Goal: Task Accomplishment & Management: Manage account settings

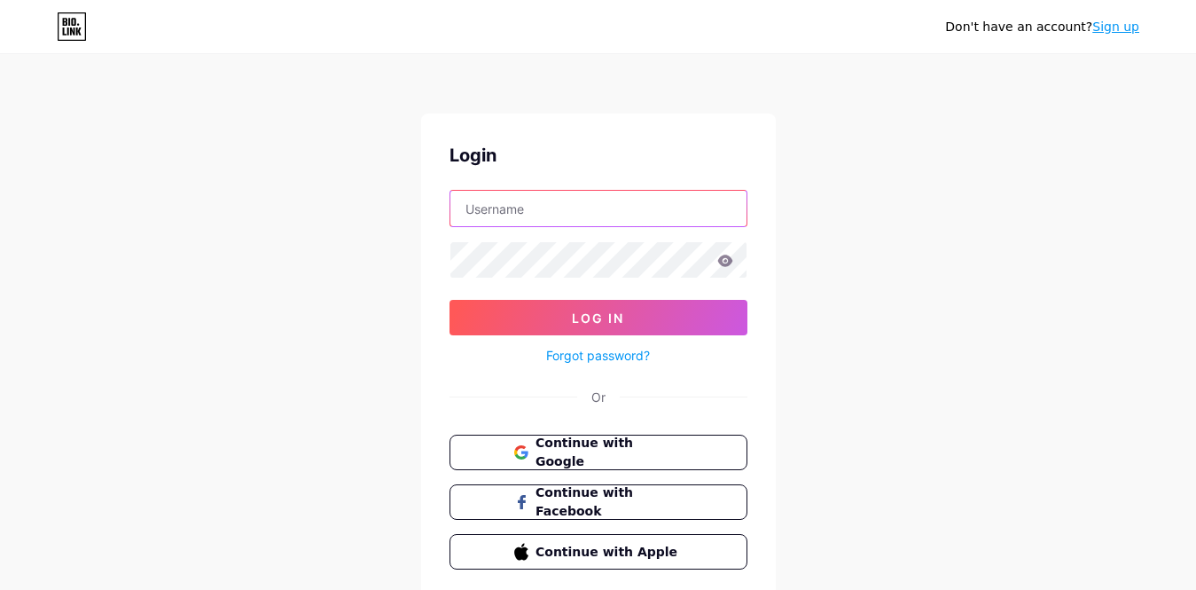
type input "[EMAIL_ADDRESS][DOMAIN_NAME]"
click at [1108, 22] on link "Sign up" at bounding box center [1116, 27] width 47 height 14
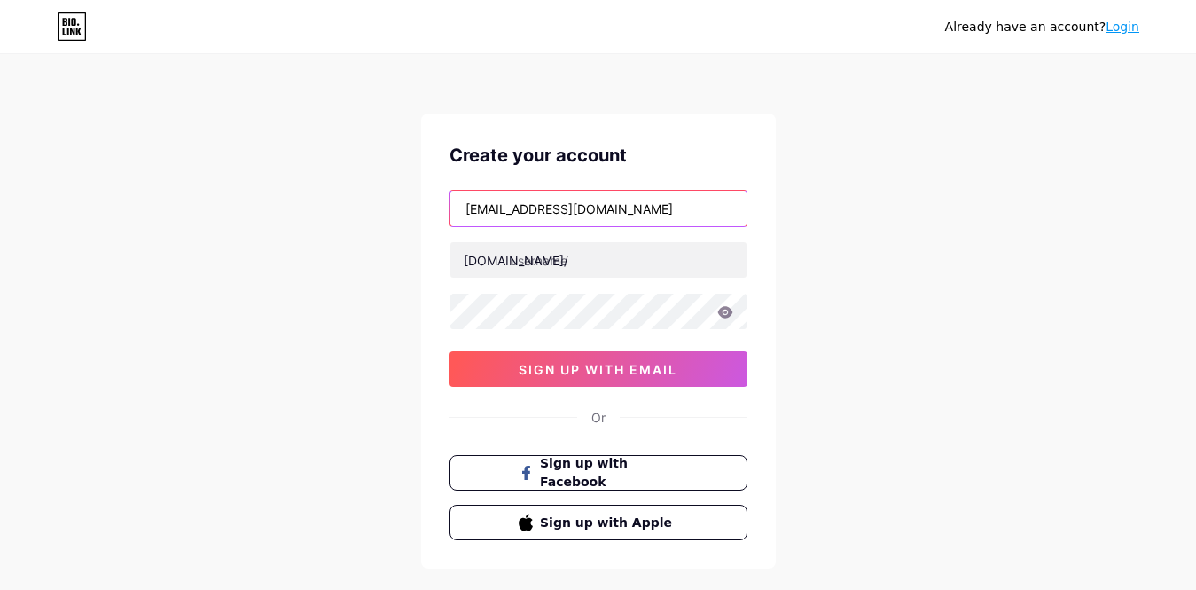
click at [652, 208] on input "[EMAIL_ADDRESS][DOMAIN_NAME]" at bounding box center [599, 208] width 296 height 35
drag, startPoint x: 551, startPoint y: 211, endPoint x: 349, endPoint y: 210, distance: 202.2
click at [349, 210] on div "Already have an account? Login Create your account [EMAIL_ADDRESS][DOMAIN_NAME]…" at bounding box center [598, 339] width 1196 height 678
drag, startPoint x: 630, startPoint y: 213, endPoint x: 433, endPoint y: 200, distance: 197.3
click at [362, 211] on div "Already have an account? Login Create your account [EMAIL_ADDRESS][DOMAIN_NAME]…" at bounding box center [598, 339] width 1196 height 678
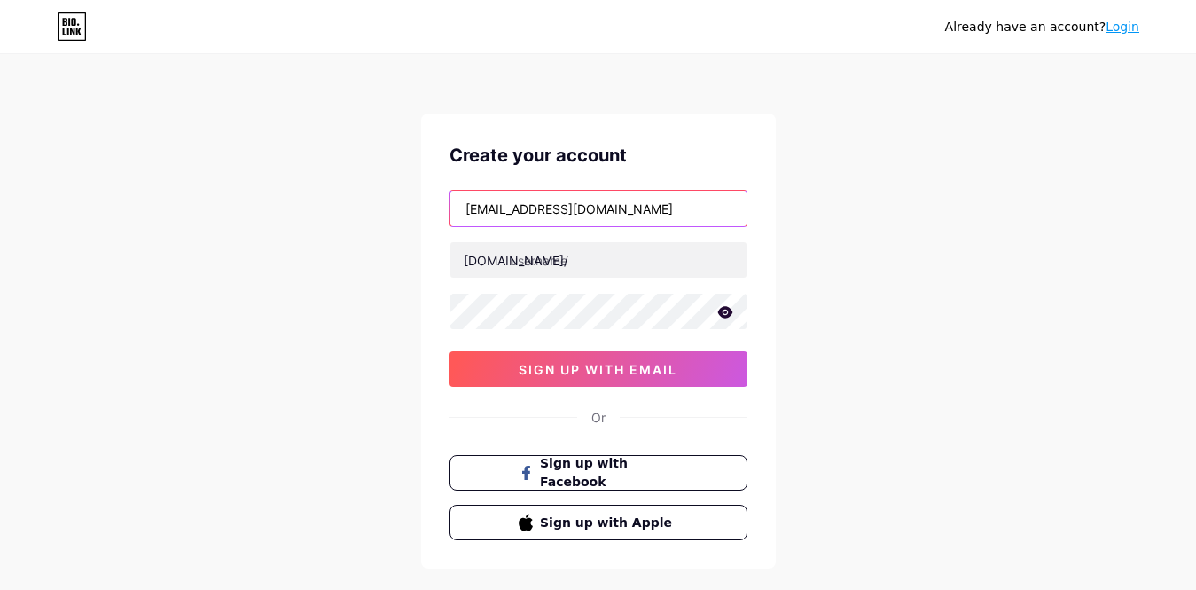
paste input "fastfoodperu2018"
type input "[EMAIL_ADDRESS][DOMAIN_NAME]"
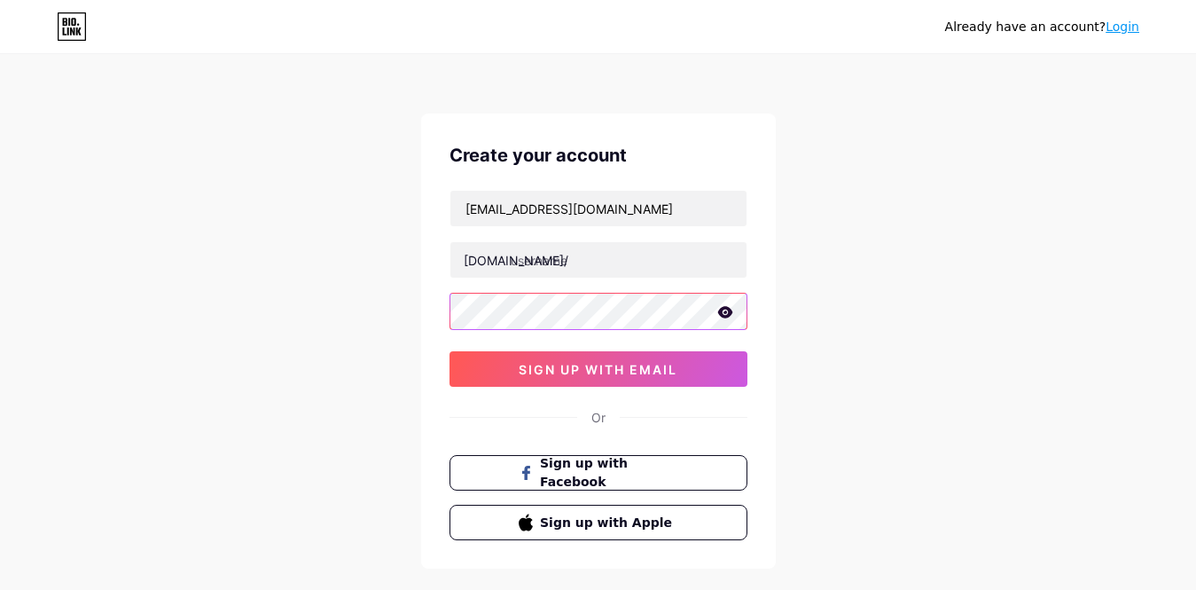
click at [344, 323] on div "Already have an account? Login Create your account [EMAIL_ADDRESS][DOMAIN_NAME]…" at bounding box center [598, 339] width 1196 height 678
click at [724, 315] on icon at bounding box center [724, 312] width 15 height 12
click at [733, 333] on div "[EMAIL_ADDRESS][DOMAIN_NAME] [DOMAIN_NAME]/ 0cAFcWeA5QJquNqHmsmxDjkKPRt4eNO7bBB…" at bounding box center [599, 288] width 298 height 197
click at [378, 302] on div "Already have an account? Login Create your account [EMAIL_ADDRESS][DOMAIN_NAME]…" at bounding box center [598, 339] width 1196 height 678
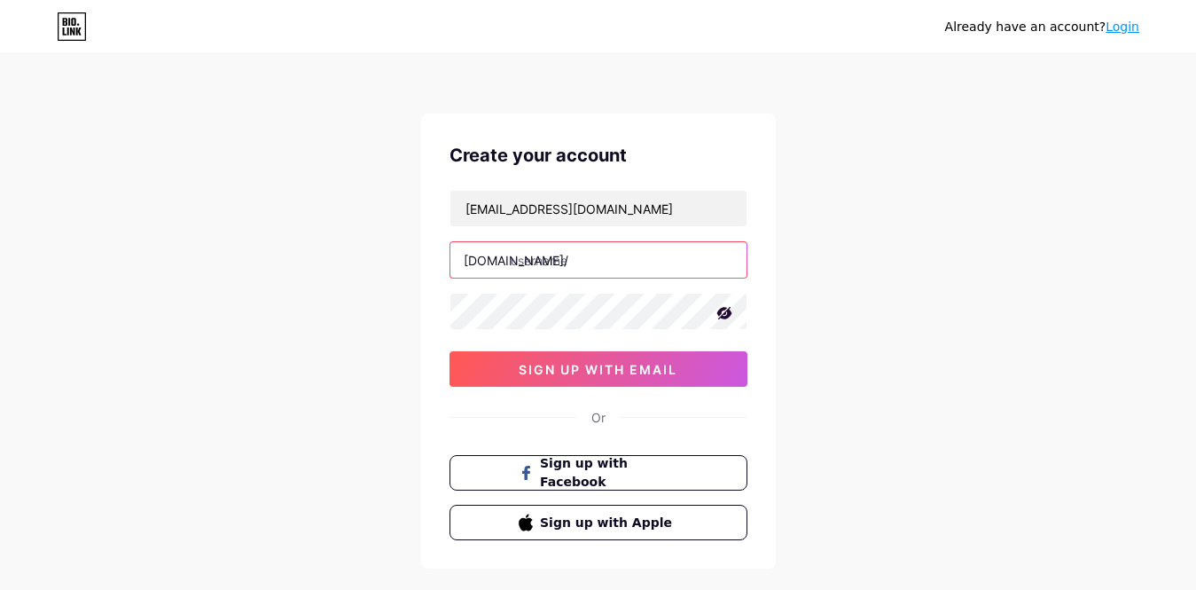
click at [549, 256] on input "text" at bounding box center [599, 259] width 296 height 35
click at [629, 265] on input "text" at bounding box center [599, 259] width 296 height 35
drag, startPoint x: 629, startPoint y: 265, endPoint x: 396, endPoint y: 242, distance: 234.4
click at [396, 242] on div "Already have an account? Login Create your account [EMAIL_ADDRESS][DOMAIN_NAME]…" at bounding box center [598, 339] width 1196 height 678
type input "animalitos2025"
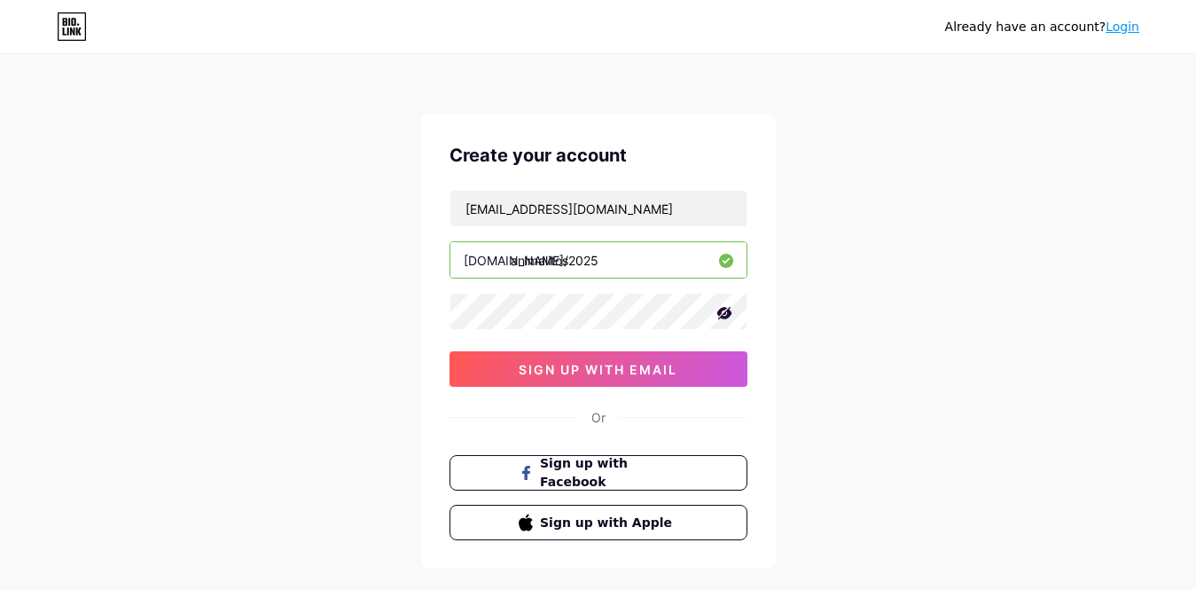
drag, startPoint x: 562, startPoint y: 261, endPoint x: 899, endPoint y: 226, distance: 338.8
click at [899, 226] on div "Already have an account? Login Create your account [EMAIL_ADDRESS][DOMAIN_NAME]…" at bounding box center [598, 339] width 1196 height 678
drag, startPoint x: 701, startPoint y: 214, endPoint x: 329, endPoint y: 207, distance: 371.7
click at [329, 207] on div "Already have an account? Login Create your account [EMAIL_ADDRESS][DOMAIN_NAME]…" at bounding box center [598, 339] width 1196 height 678
click at [654, 368] on span "sign up with email" at bounding box center [598, 369] width 159 height 15
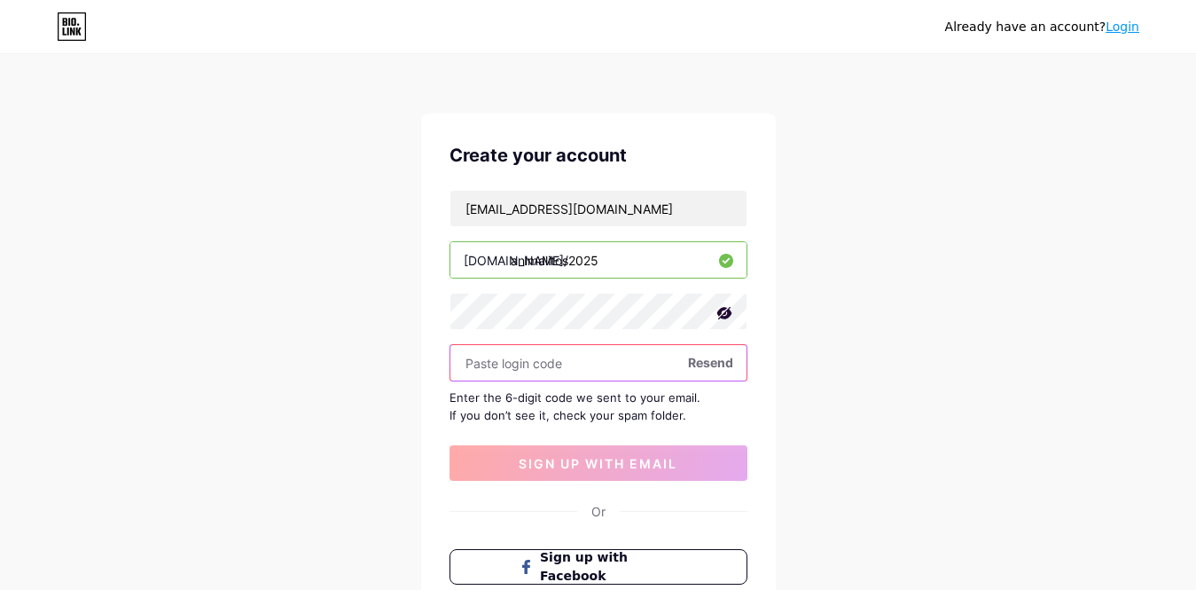
paste input "944052"
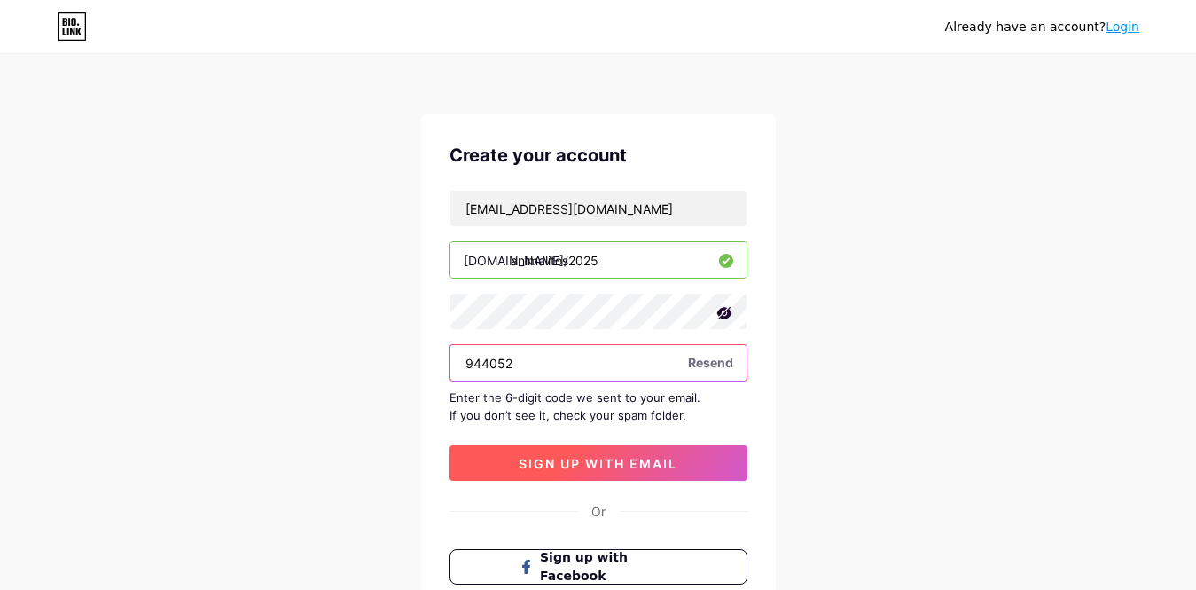
type input "944052"
click at [634, 456] on span "sign up with email" at bounding box center [598, 463] width 159 height 15
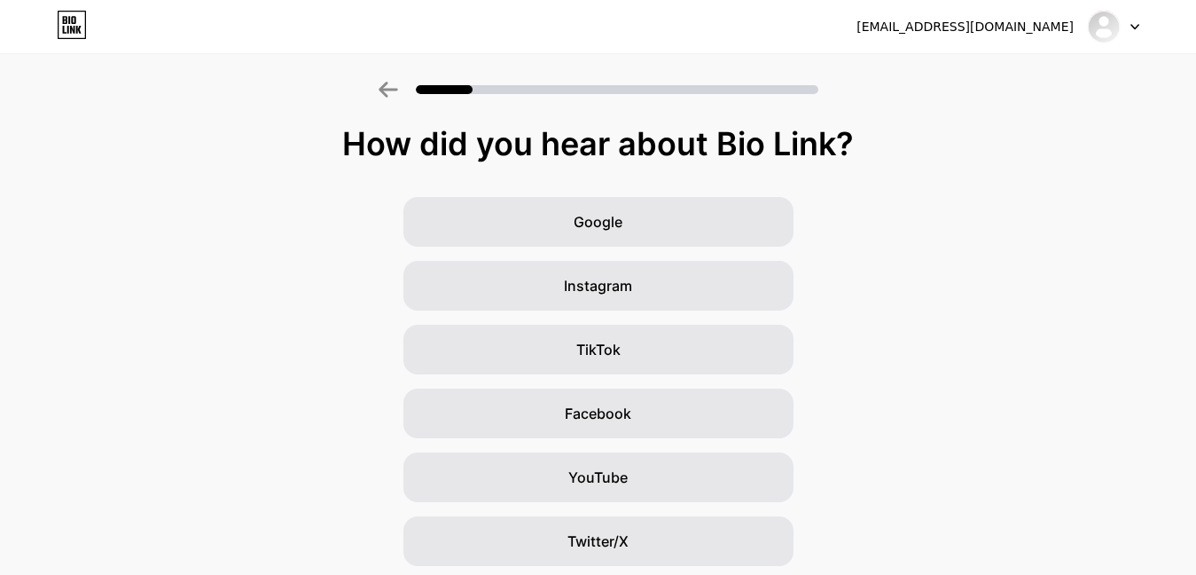
click at [253, 277] on div "Google Instagram TikTok Facebook YouTube Twitter/X Friends/family Other" at bounding box center [598, 445] width 1196 height 497
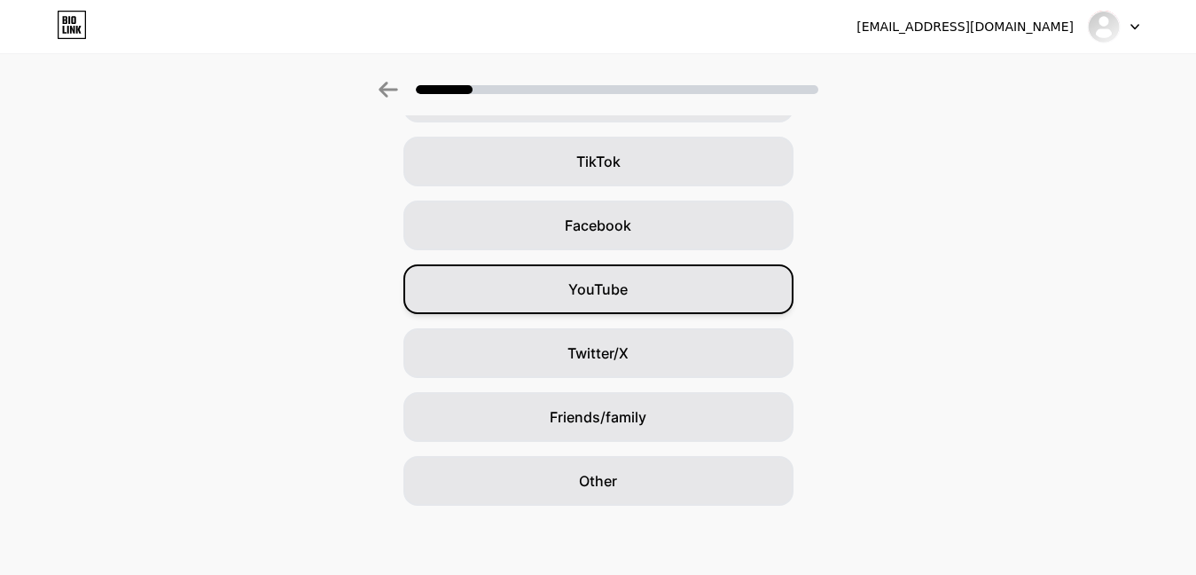
scroll to position [190, 0]
click at [628, 290] on span "YouTube" at bounding box center [597, 287] width 59 height 21
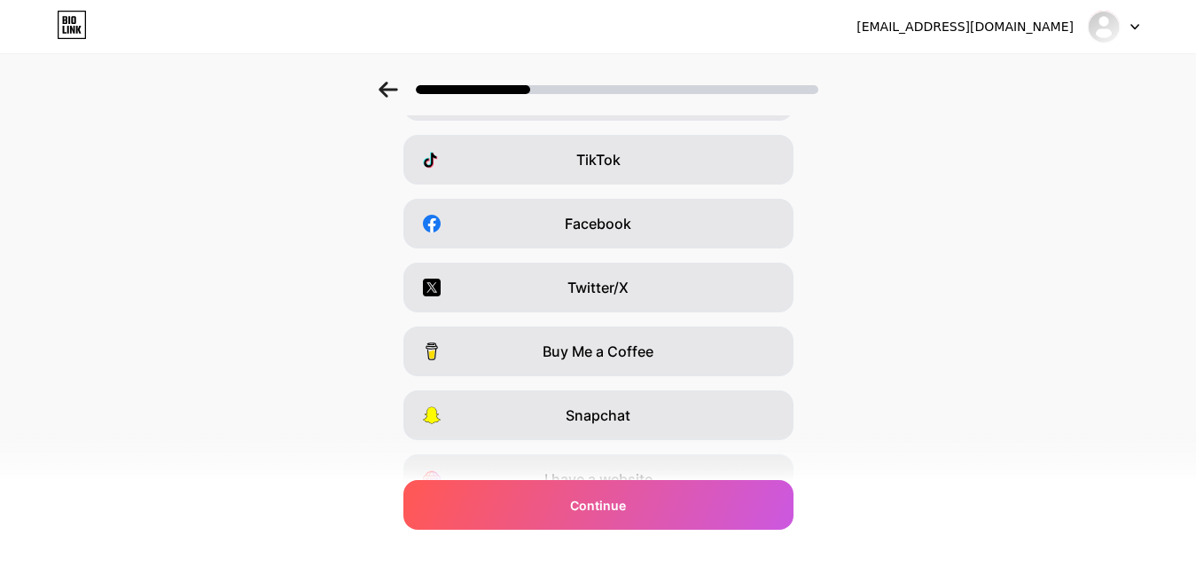
scroll to position [0, 0]
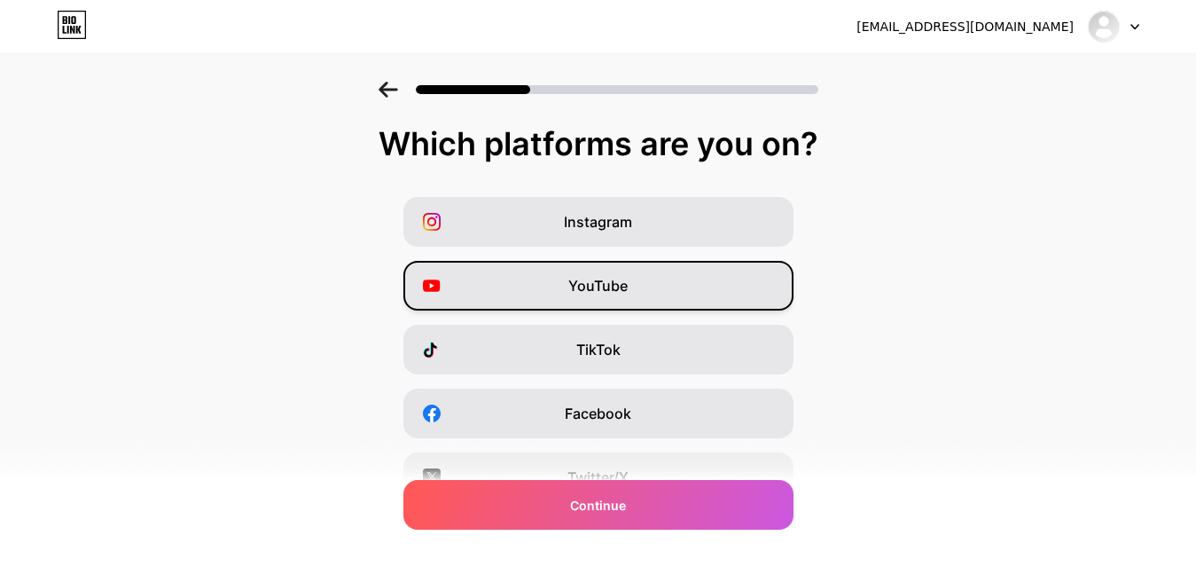
click at [649, 284] on div "YouTube" at bounding box center [599, 286] width 390 height 50
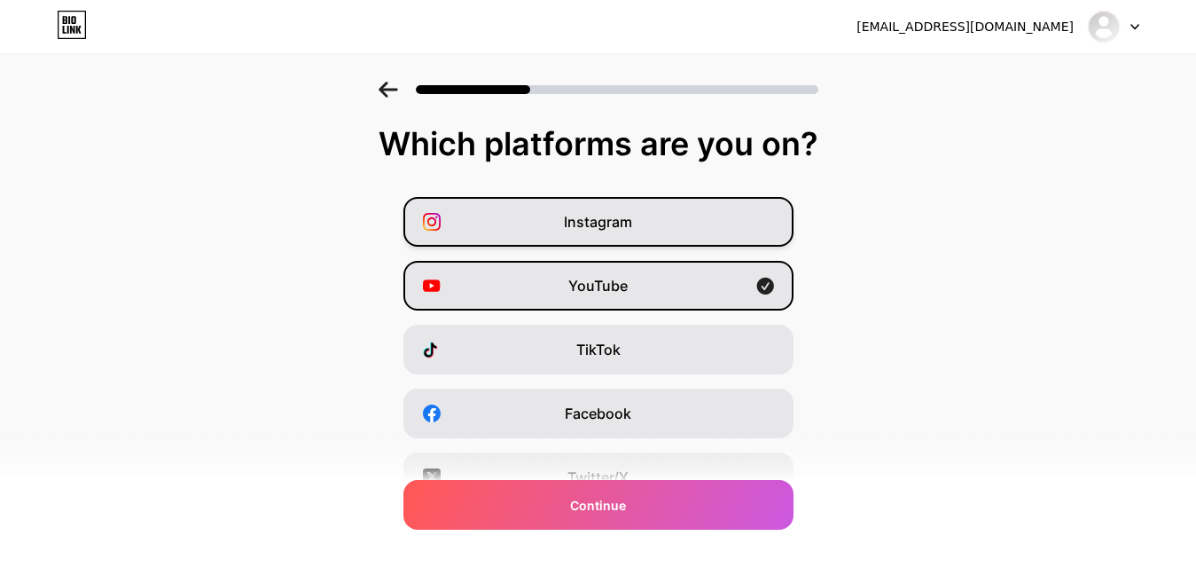
click at [615, 226] on span "Instagram" at bounding box center [598, 221] width 68 height 21
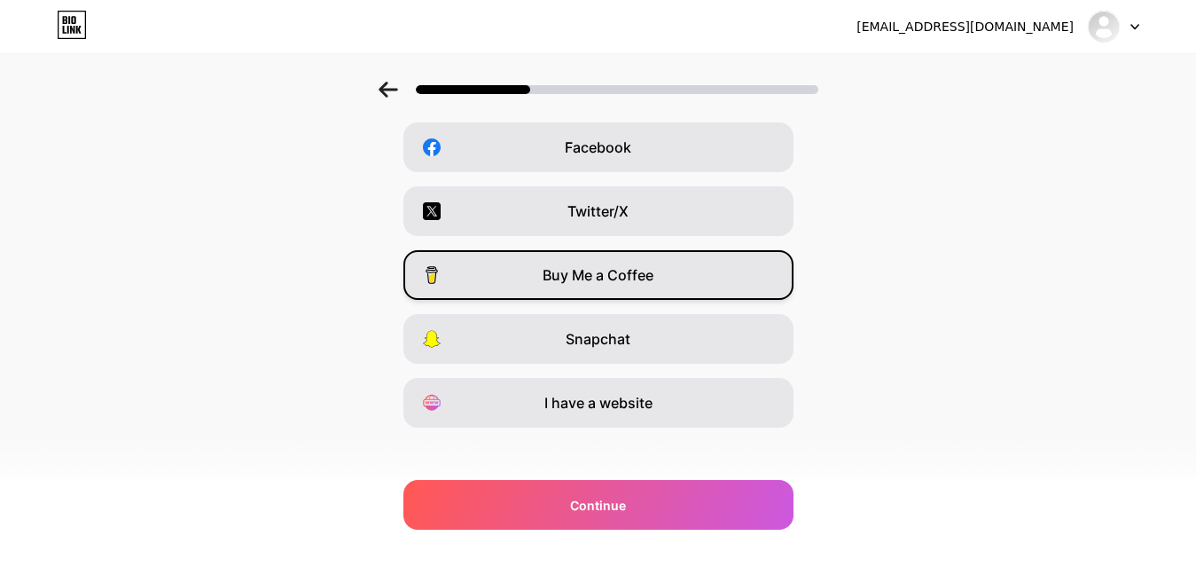
scroll to position [278, 0]
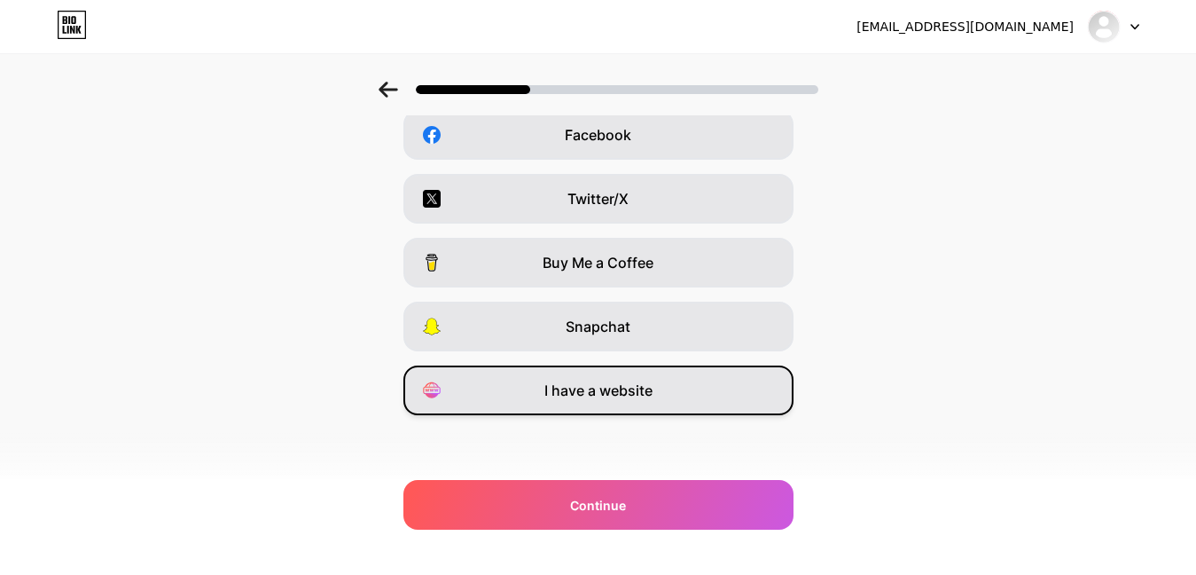
click at [533, 395] on div "I have a website" at bounding box center [599, 390] width 390 height 50
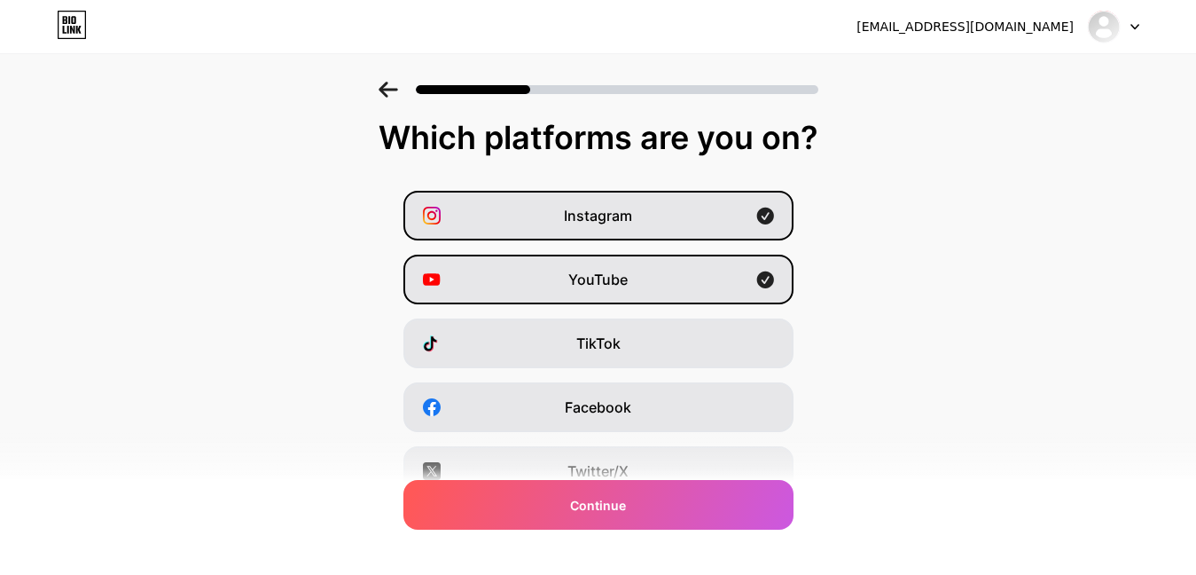
scroll to position [0, 0]
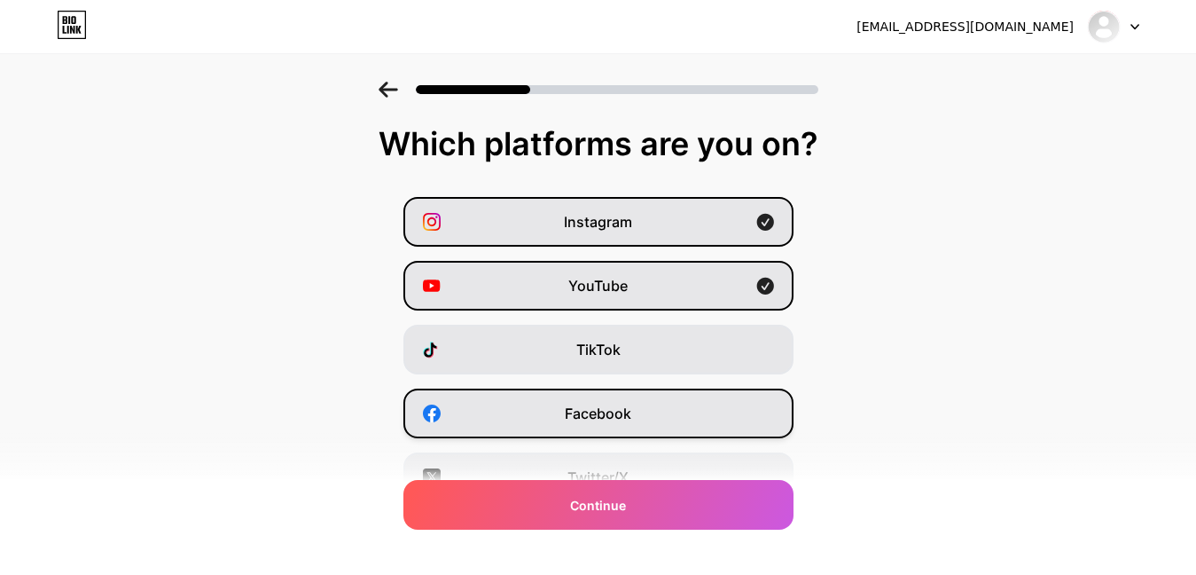
click at [646, 418] on div "Facebook" at bounding box center [599, 413] width 390 height 50
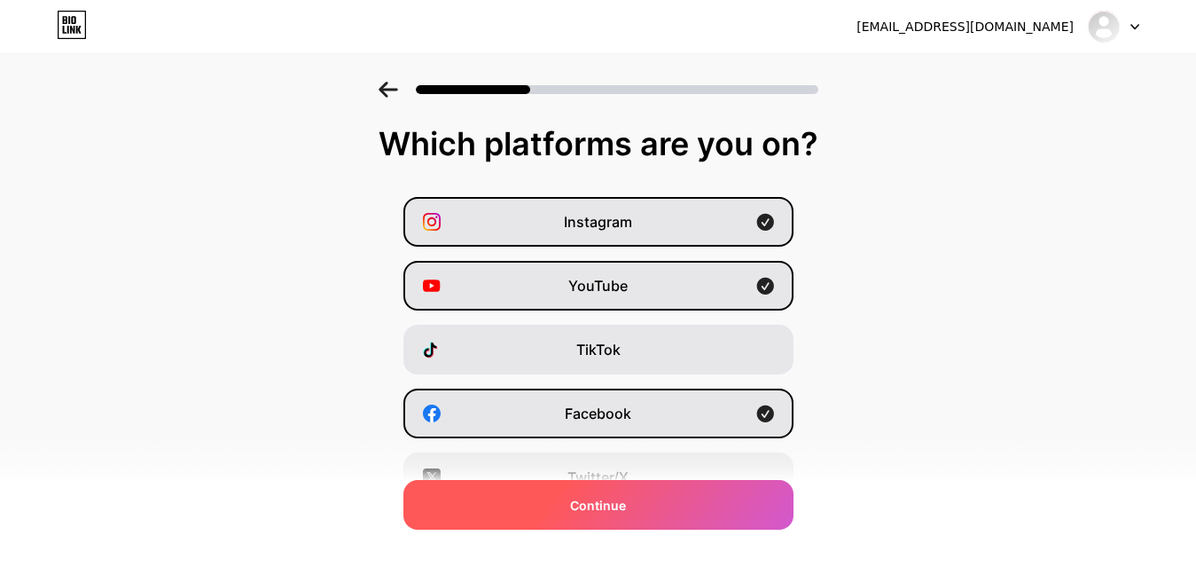
click at [645, 496] on div "Continue" at bounding box center [599, 505] width 390 height 50
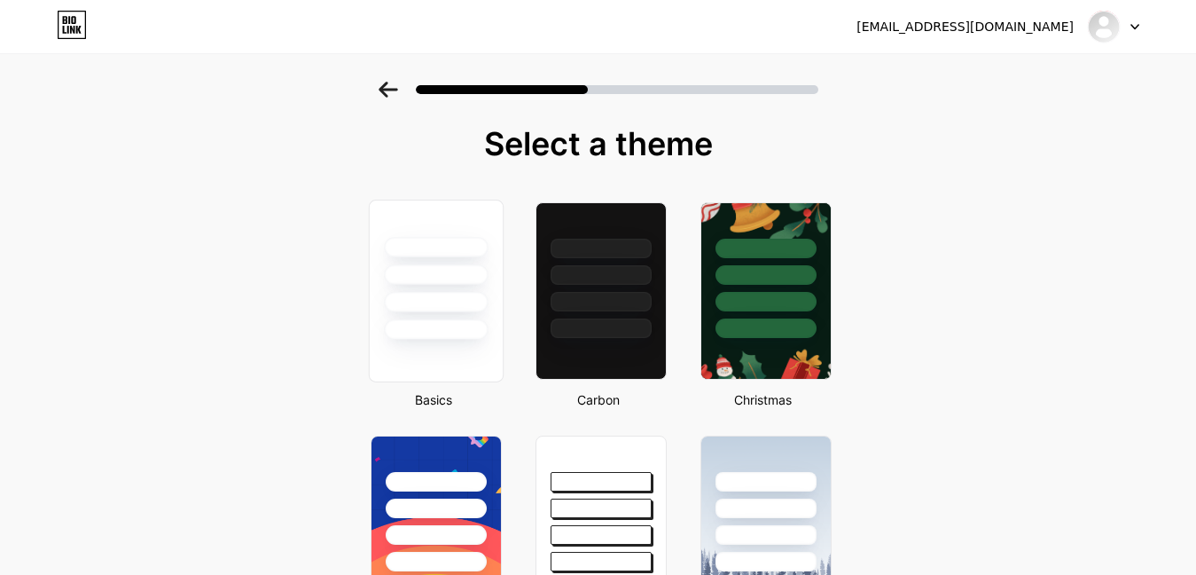
scroll to position [89, 0]
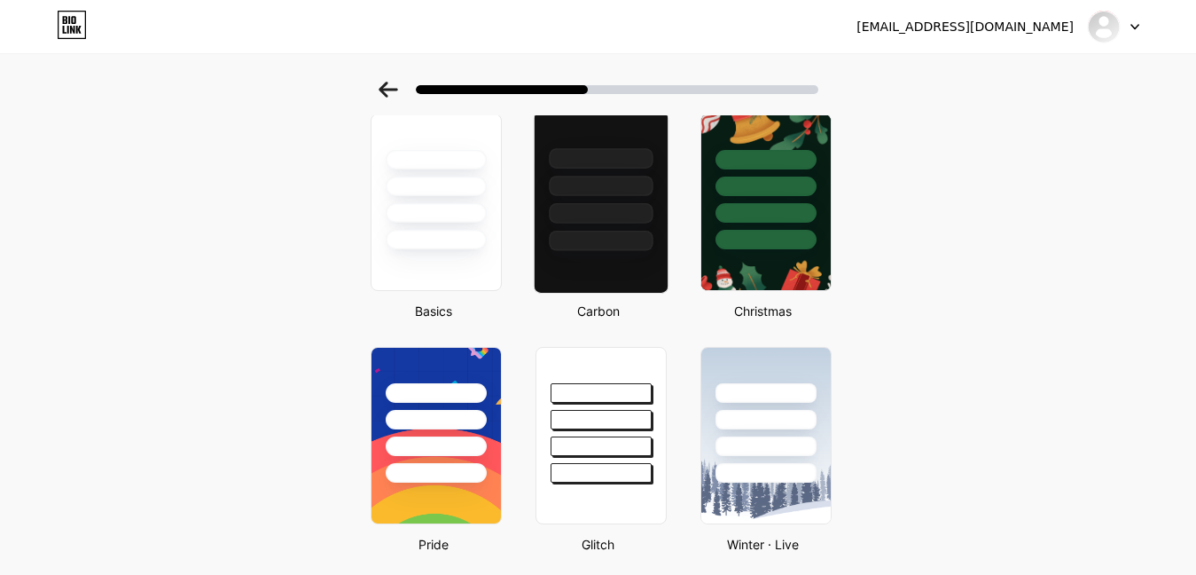
click at [642, 218] on div at bounding box center [601, 213] width 104 height 20
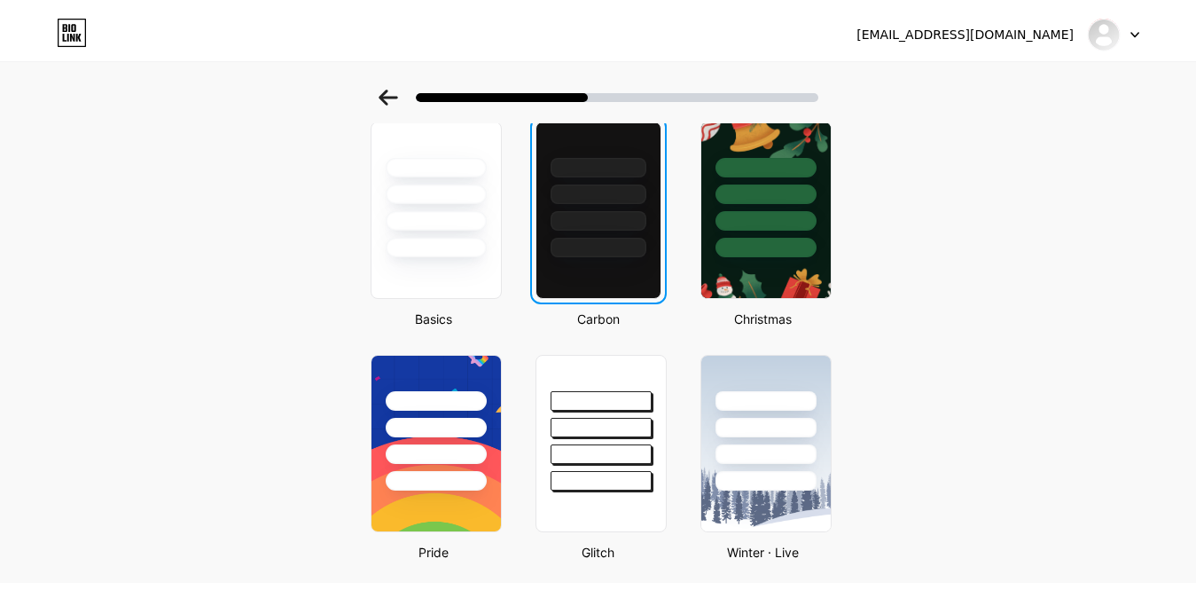
scroll to position [0, 0]
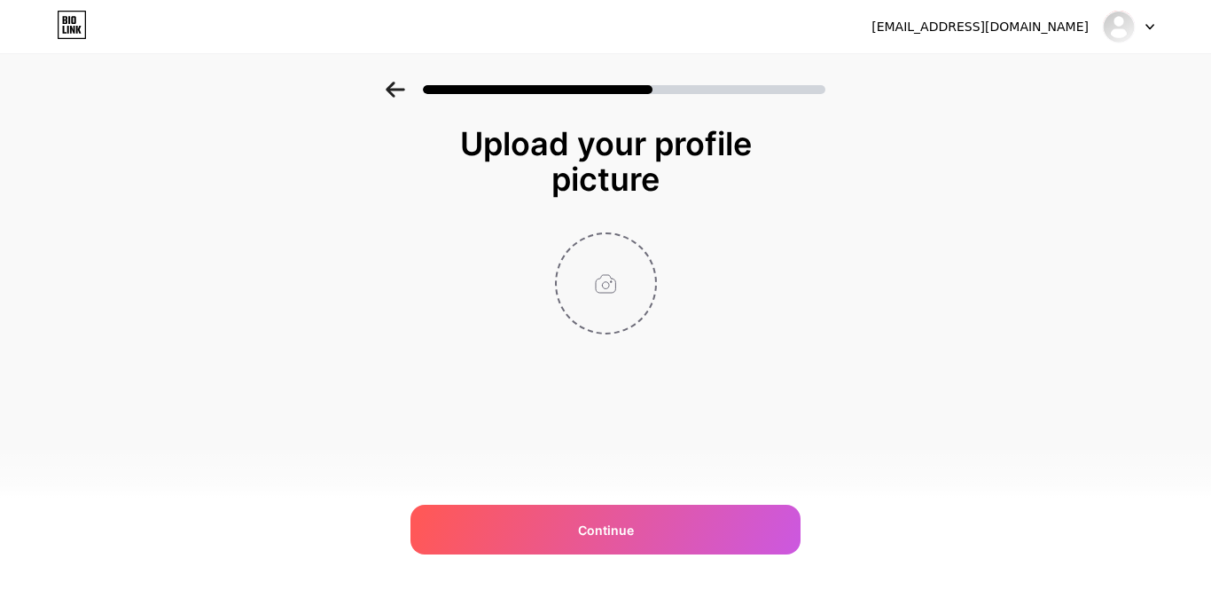
click at [601, 278] on input "file" at bounding box center [606, 283] width 98 height 98
type input "C:\fakepath\favicono.png"
click at [638, 245] on circle at bounding box center [647, 246] width 20 height 20
click at [609, 286] on input "file" at bounding box center [606, 283] width 98 height 98
type input "C:\fakepath\icon-512x512.png"
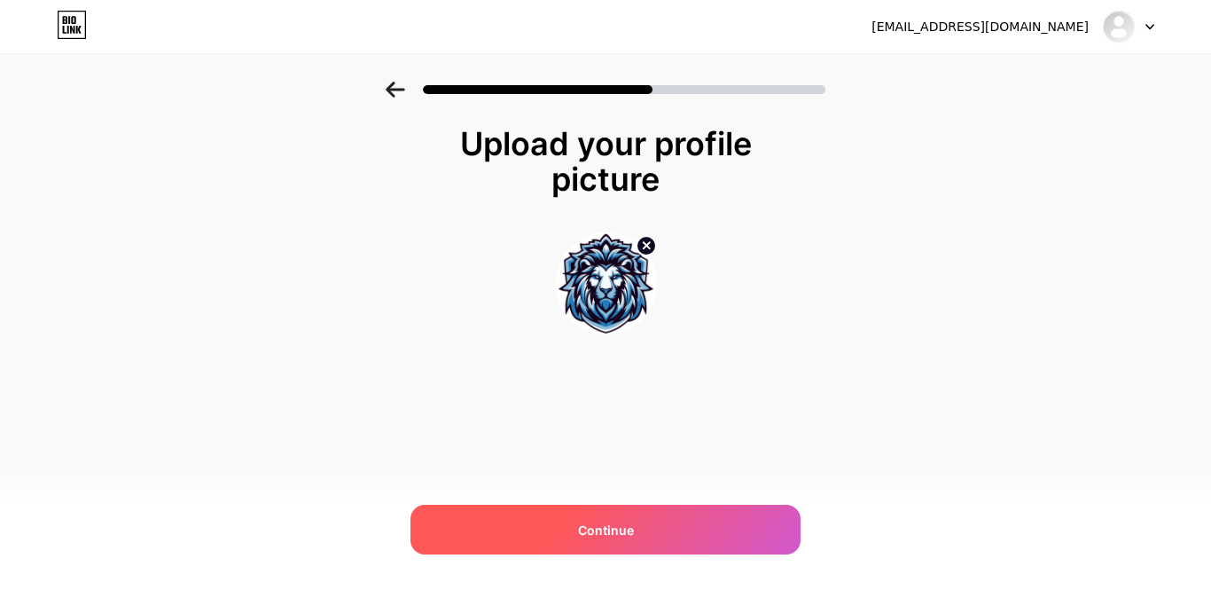
click at [636, 519] on div "Continue" at bounding box center [606, 530] width 390 height 50
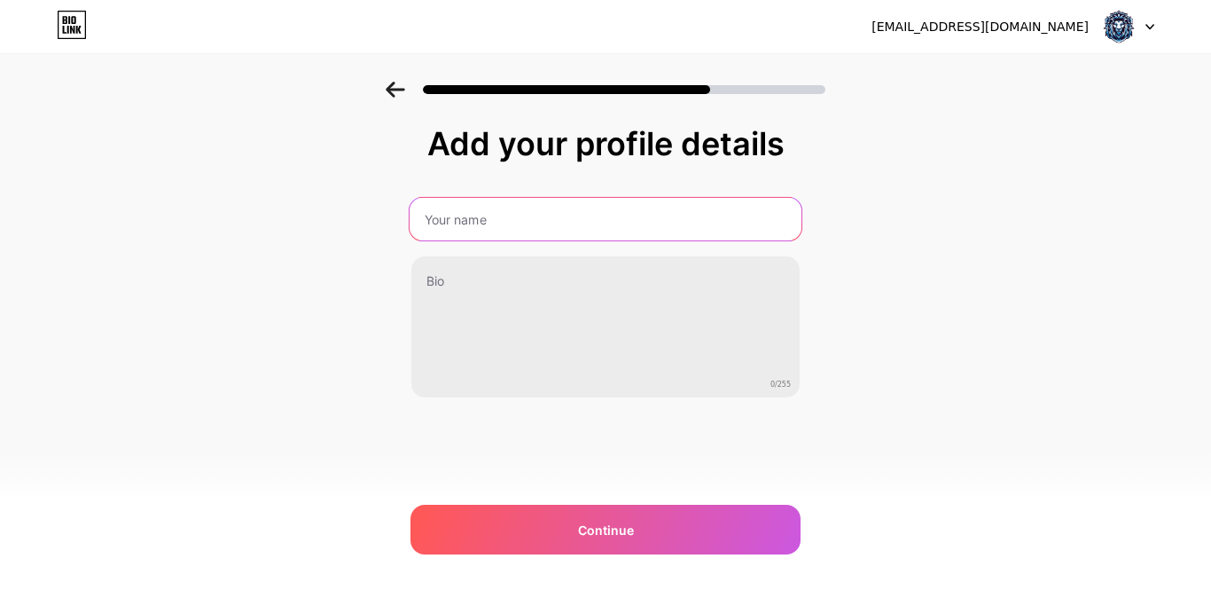
click at [539, 218] on input "text" at bounding box center [606, 219] width 392 height 43
type input "animalitos2025"
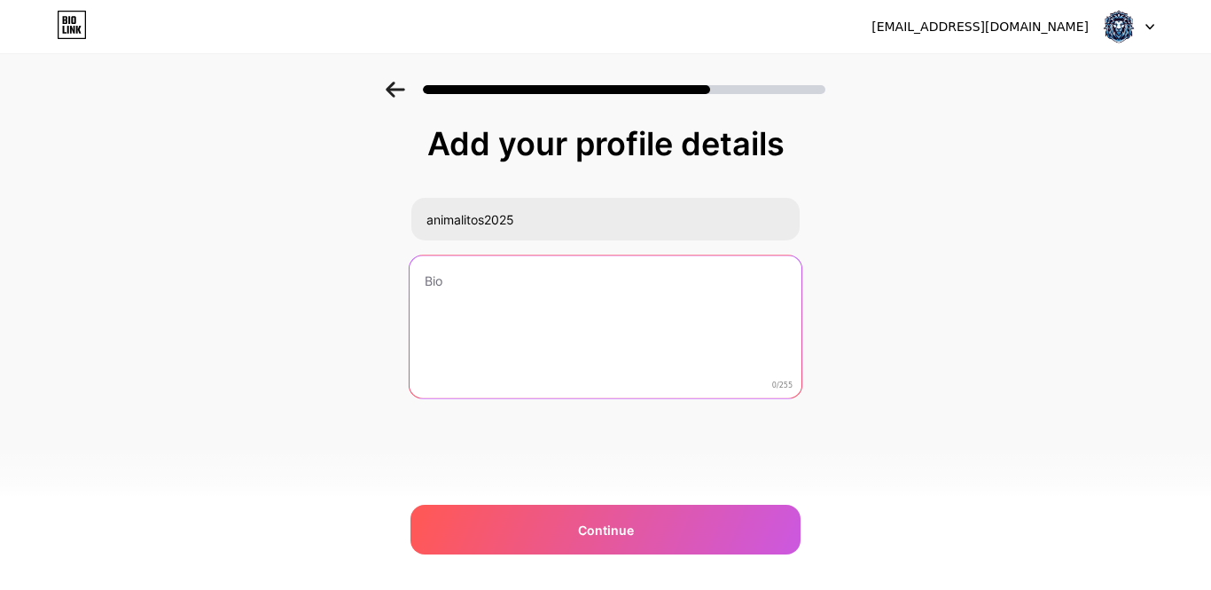
click at [470, 276] on textarea at bounding box center [606, 327] width 392 height 145
paste textarea "Sistema de Loterías y Animalitos | Software para Gestión de Bancas y Taquillas"
click at [475, 324] on textarea "Sistema de Loterías y Animalitos | Software para Gestión de Bancas y Taquillas …" at bounding box center [606, 327] width 392 height 145
click at [590, 298] on textarea "Sistema de Loterías y Animalitos | Software para Gestión de Bancas y Taquillas …" at bounding box center [606, 327] width 392 height 145
paste textarea "Nuestro sistema está diseñado para administradores y vendedores, ofreciendo una…"
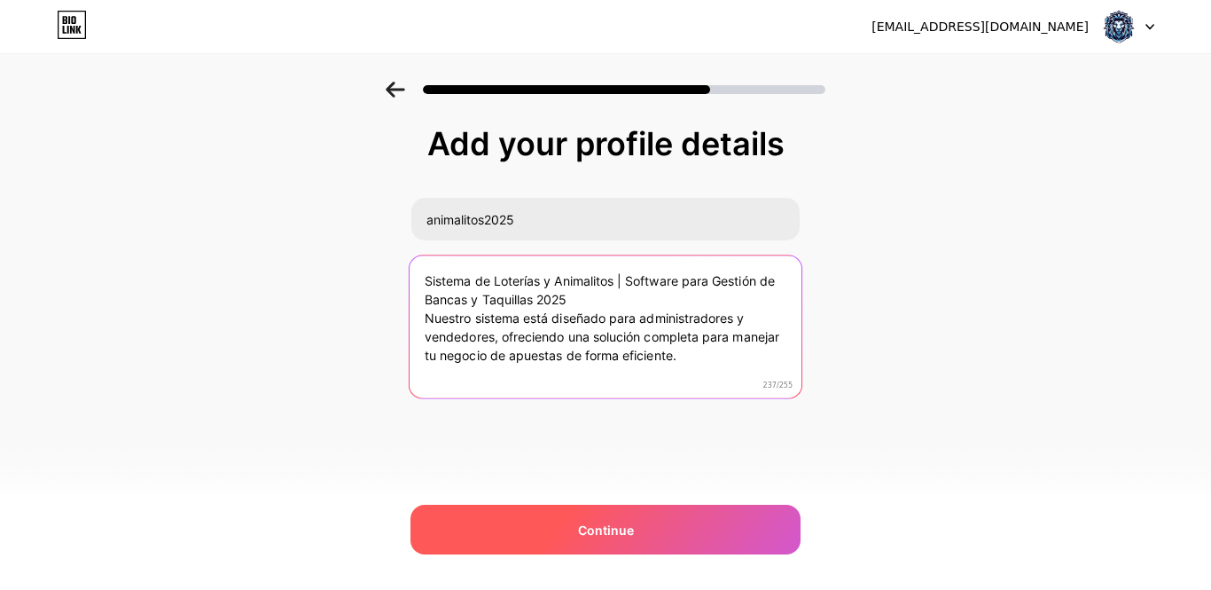
type textarea "Sistema de Loterías y Animalitos | Software para Gestión de Bancas y Taquillas …"
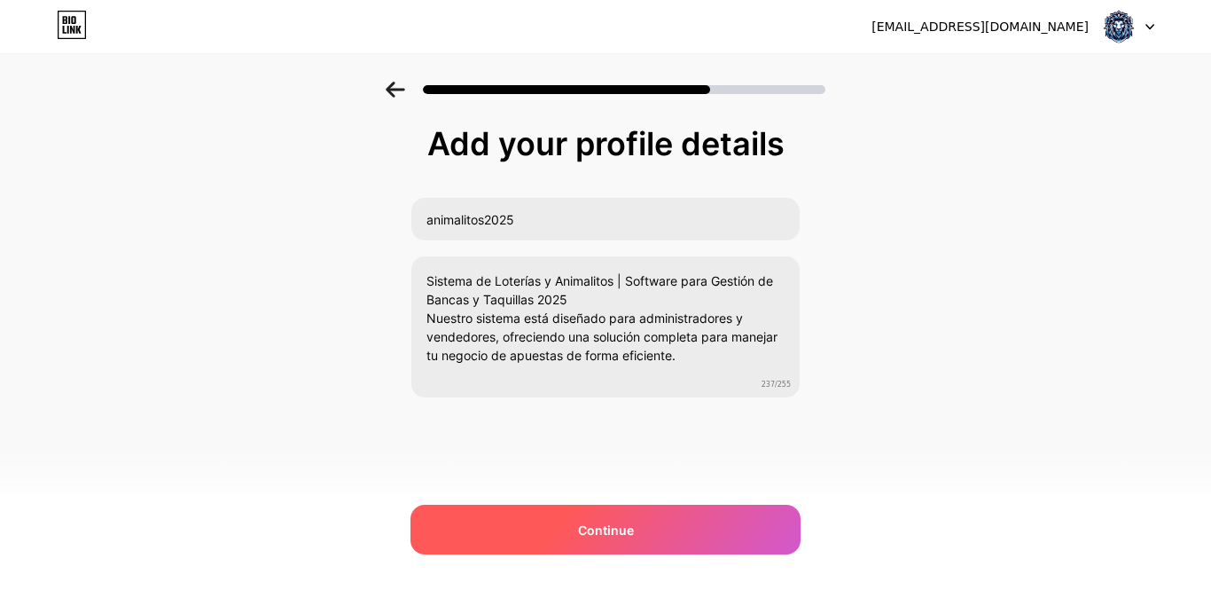
click at [577, 541] on div "Continue" at bounding box center [606, 530] width 390 height 50
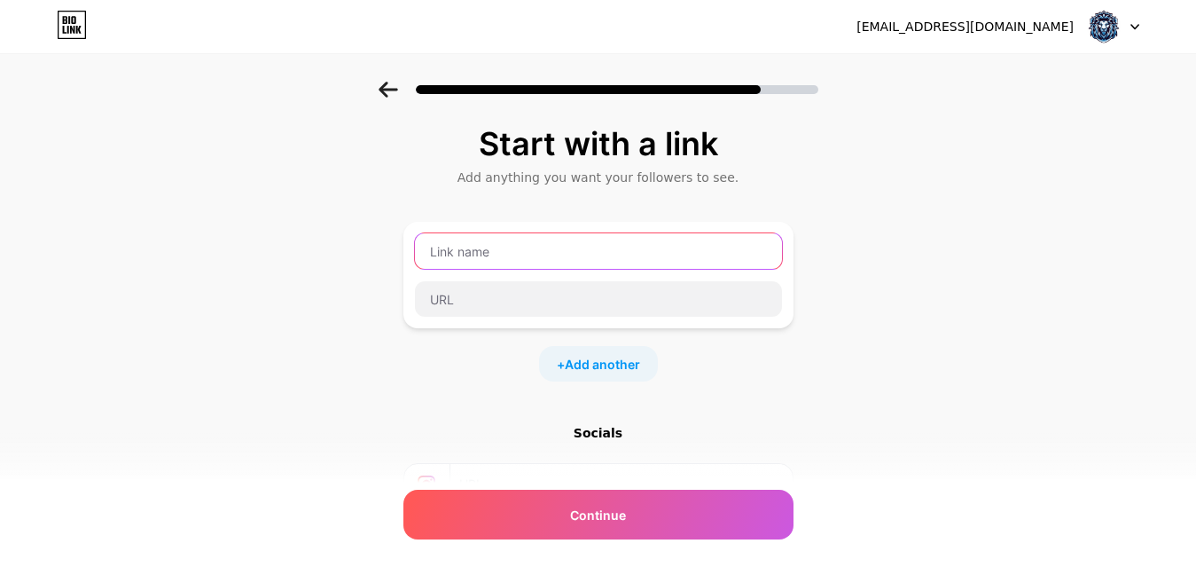
click at [498, 262] on input "text" at bounding box center [598, 250] width 367 height 35
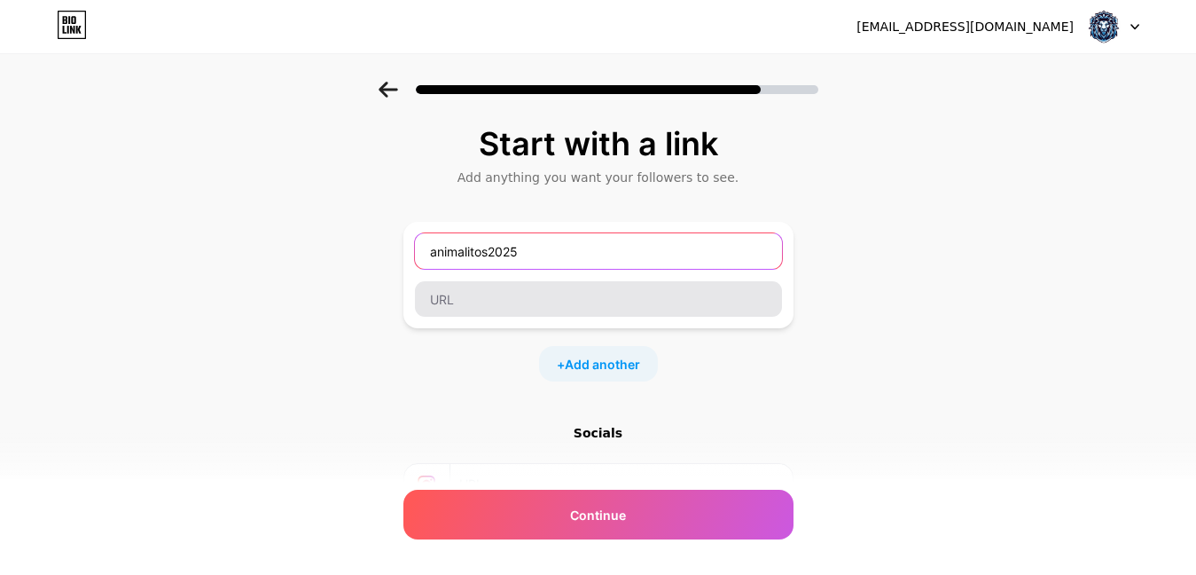
type input "animalitos2025"
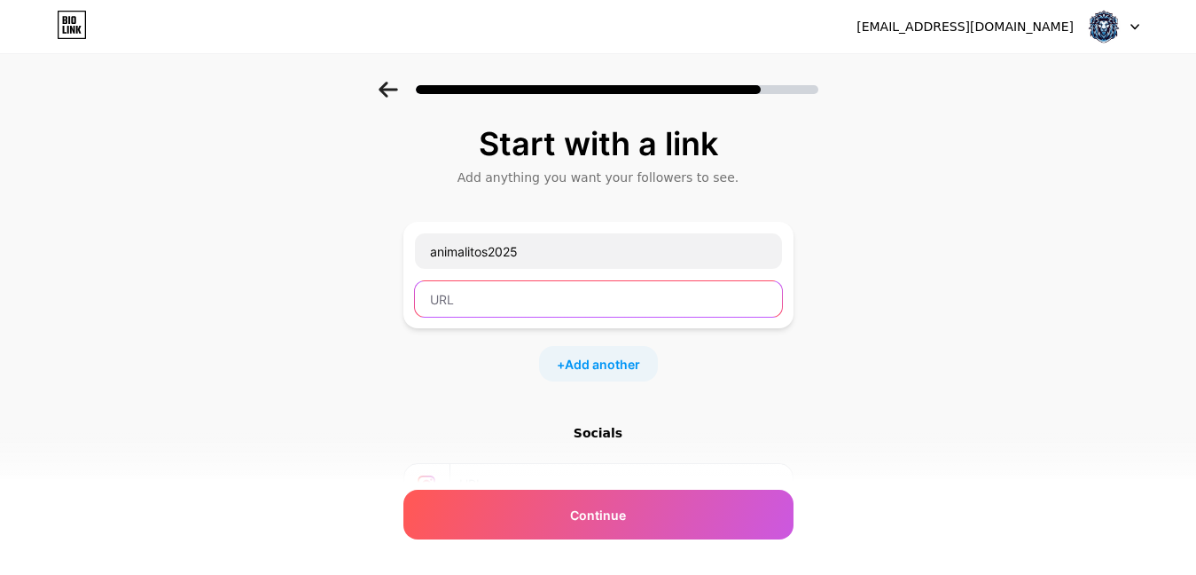
click at [465, 315] on input "text" at bounding box center [598, 298] width 367 height 35
paste input "[URL][DOMAIN_NAME]"
type input "[URL][DOMAIN_NAME]"
click at [633, 355] on span "Add another" at bounding box center [602, 364] width 75 height 19
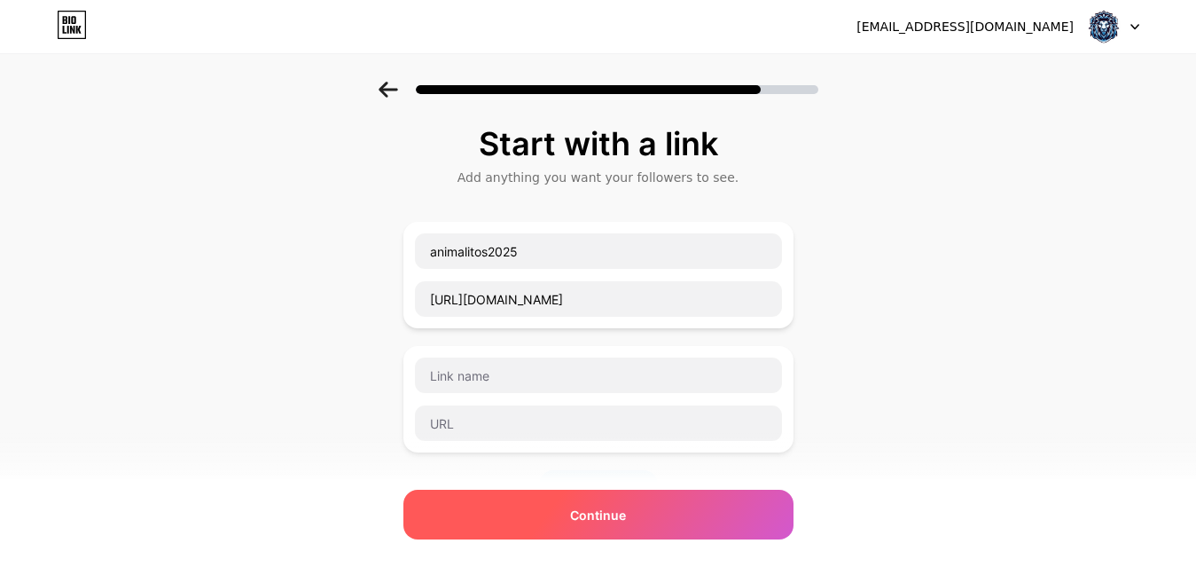
click at [594, 521] on span "Continue" at bounding box center [598, 515] width 56 height 19
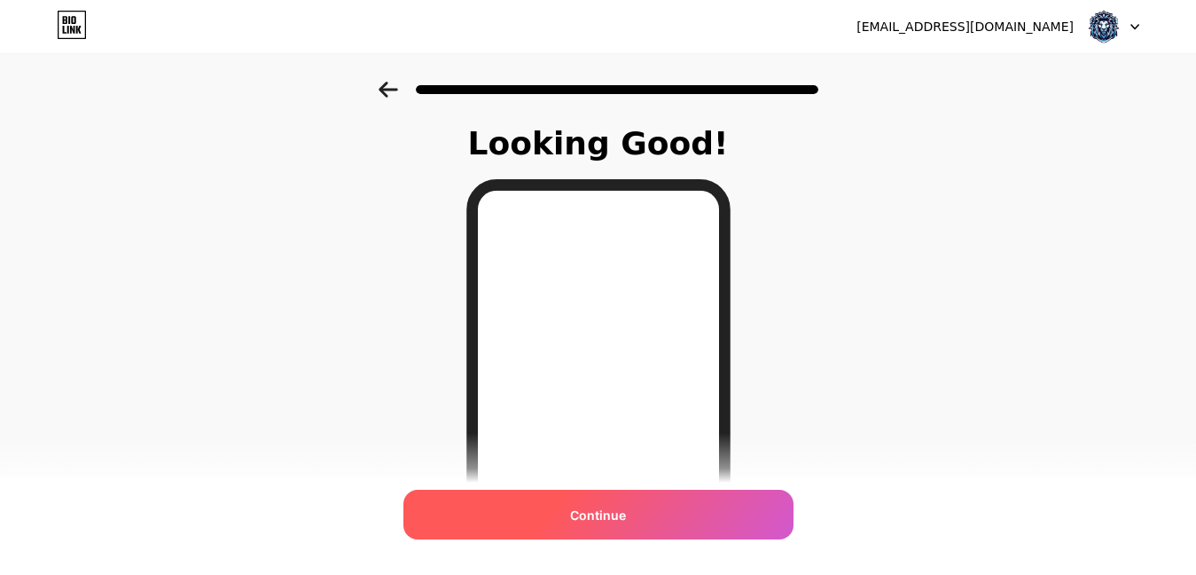
click at [615, 500] on div "Continue" at bounding box center [599, 515] width 390 height 50
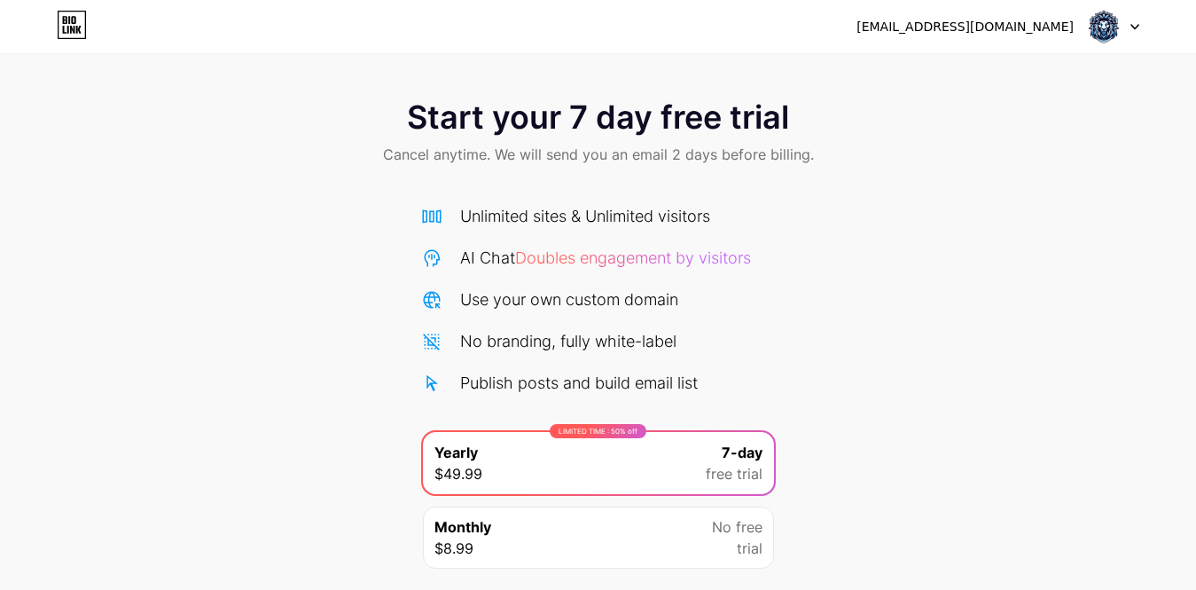
click at [591, 231] on div "Unlimited sites & Unlimited visitors AI Chat Doubles engagement by visitors Use…" at bounding box center [598, 299] width 355 height 191
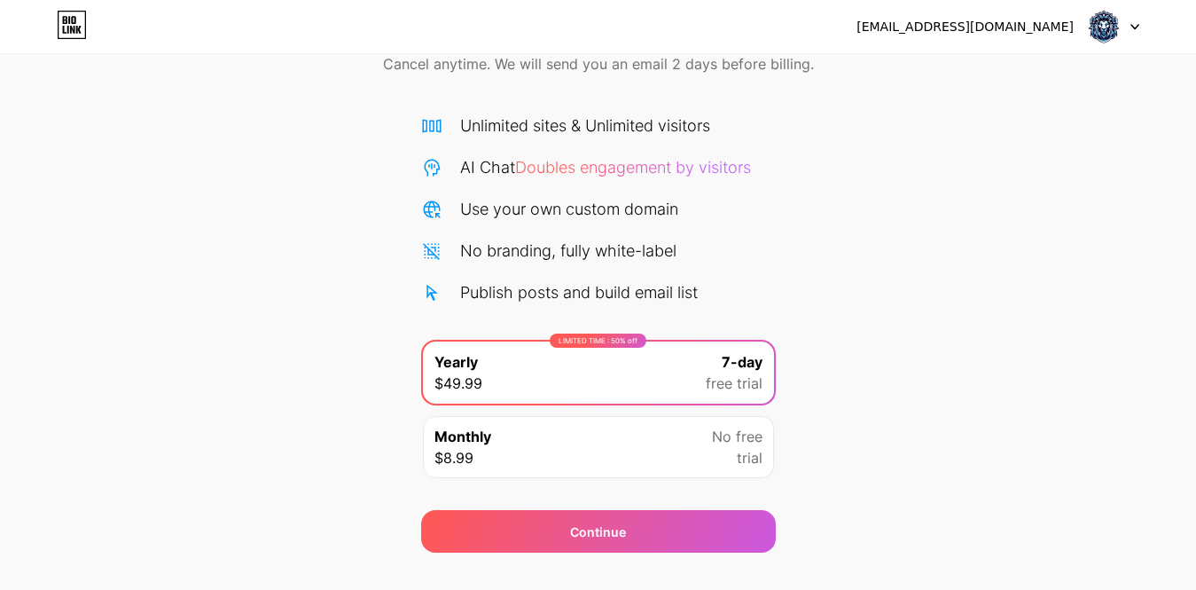
scroll to position [124, 0]
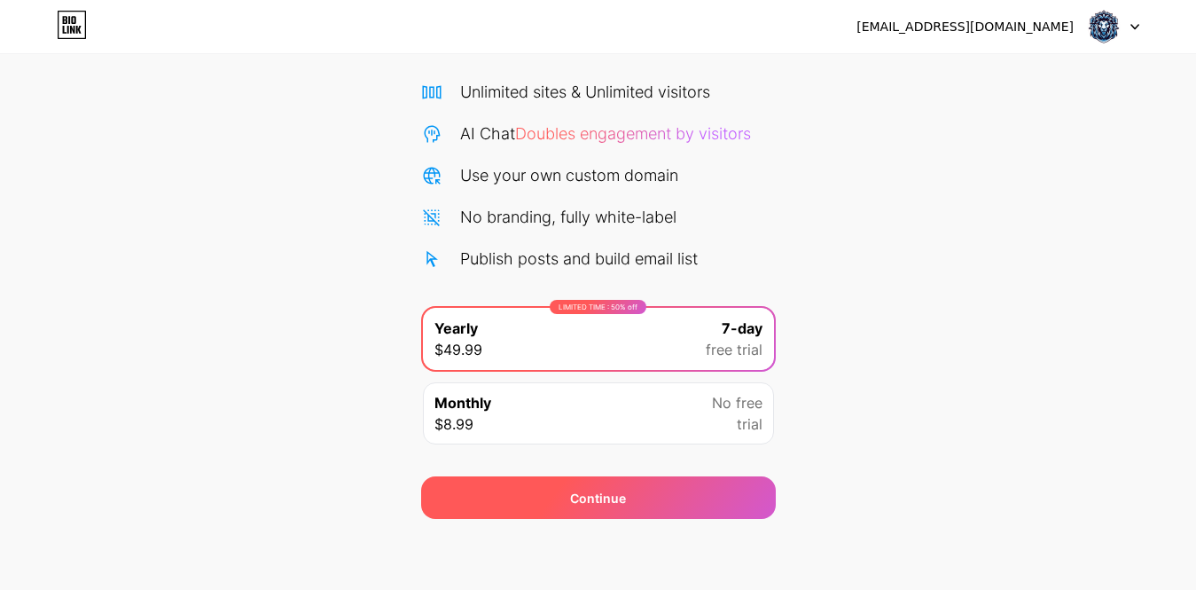
click at [631, 507] on div "Continue" at bounding box center [598, 497] width 355 height 43
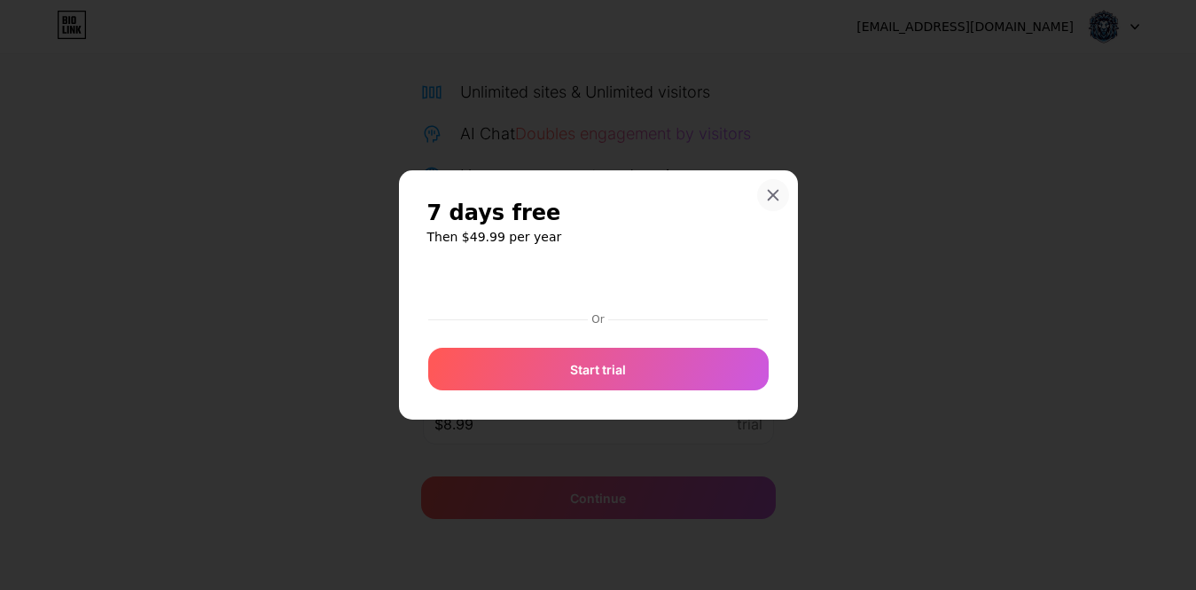
click at [778, 200] on icon at bounding box center [773, 196] width 10 height 10
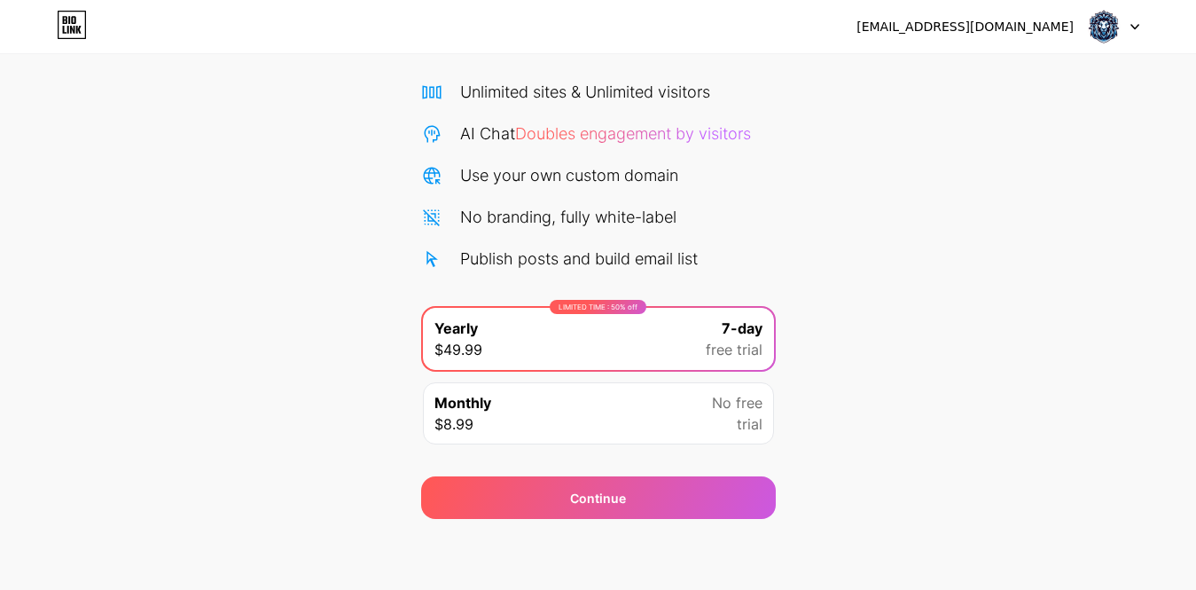
click at [352, 210] on div "Start your 7 day free trial Cancel anytime. We will send you an email 2 days be…" at bounding box center [598, 237] width 1196 height 561
click at [70, 26] on icon at bounding box center [72, 25] width 30 height 28
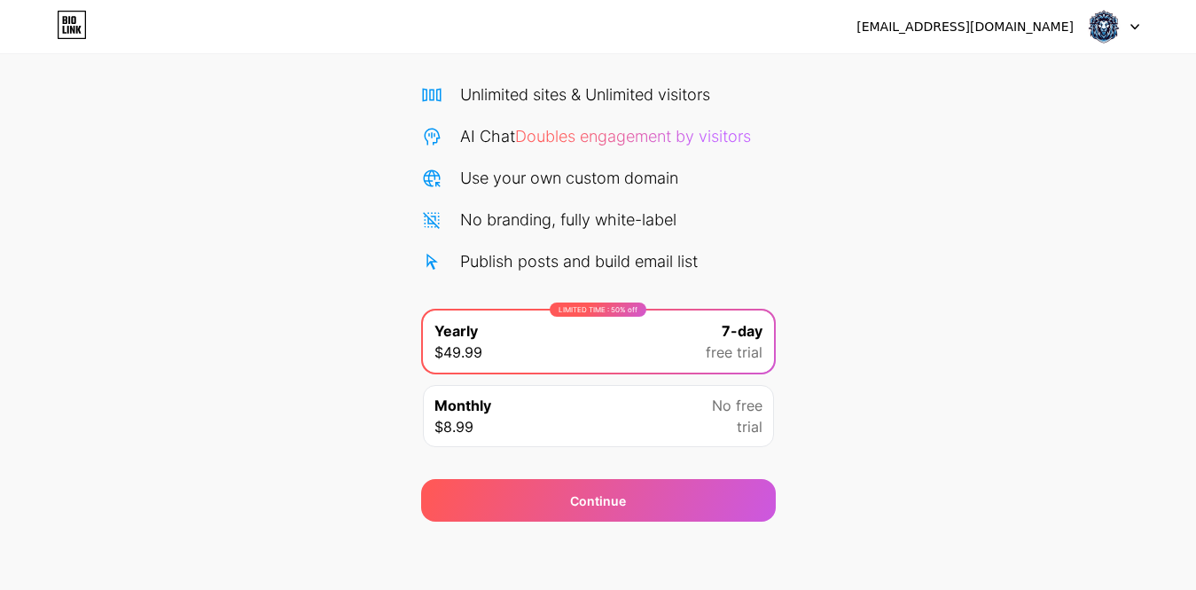
scroll to position [124, 0]
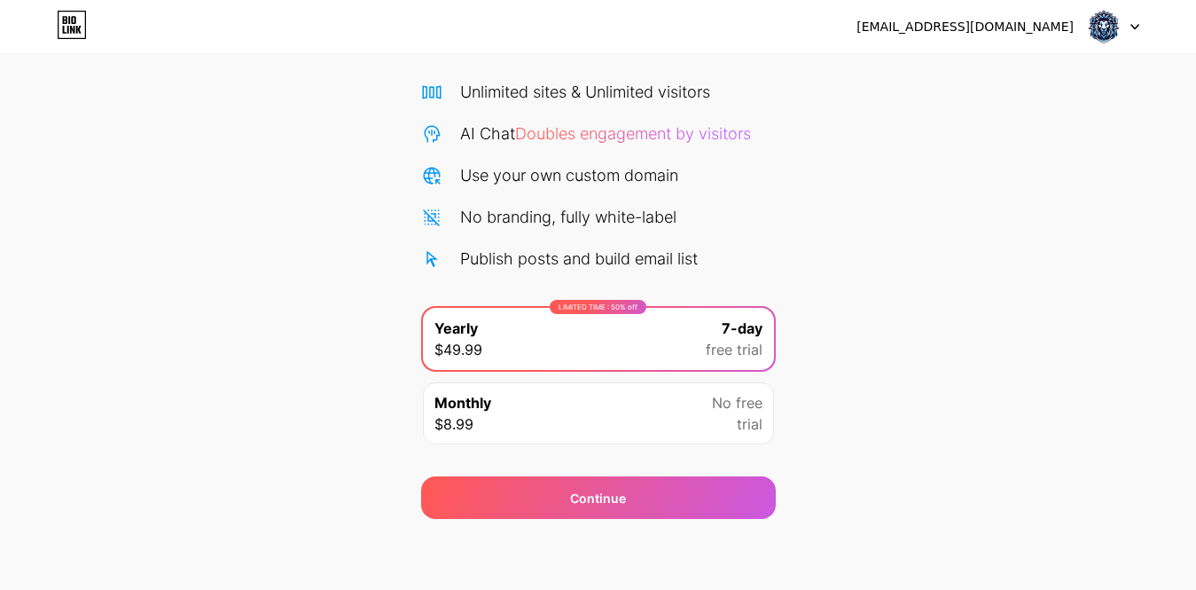
click at [1090, 148] on div "Start your 7 day free trial Cancel anytime. We will send you an email 2 days be…" at bounding box center [598, 237] width 1196 height 561
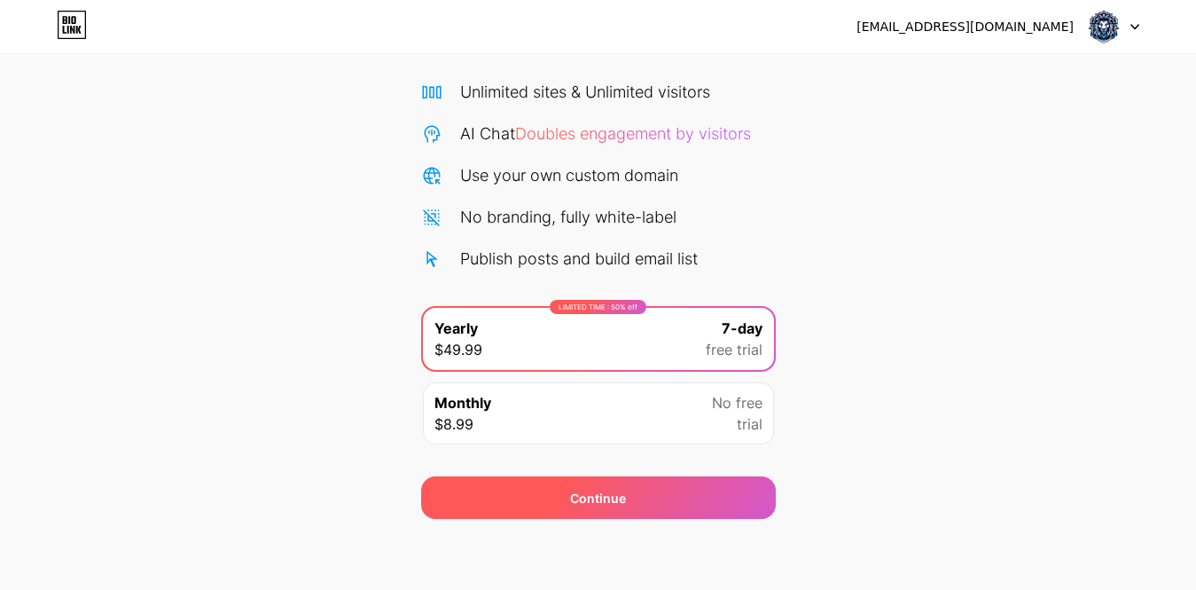
click at [616, 489] on div "Continue" at bounding box center [598, 498] width 56 height 19
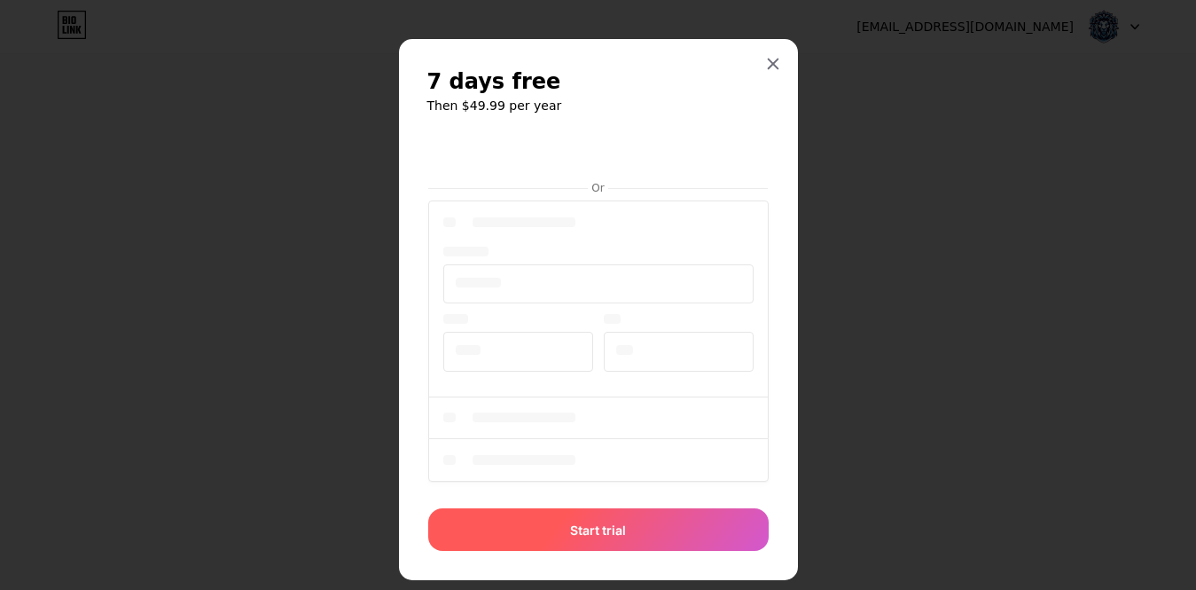
click at [669, 532] on div "Start trial" at bounding box center [598, 529] width 341 height 43
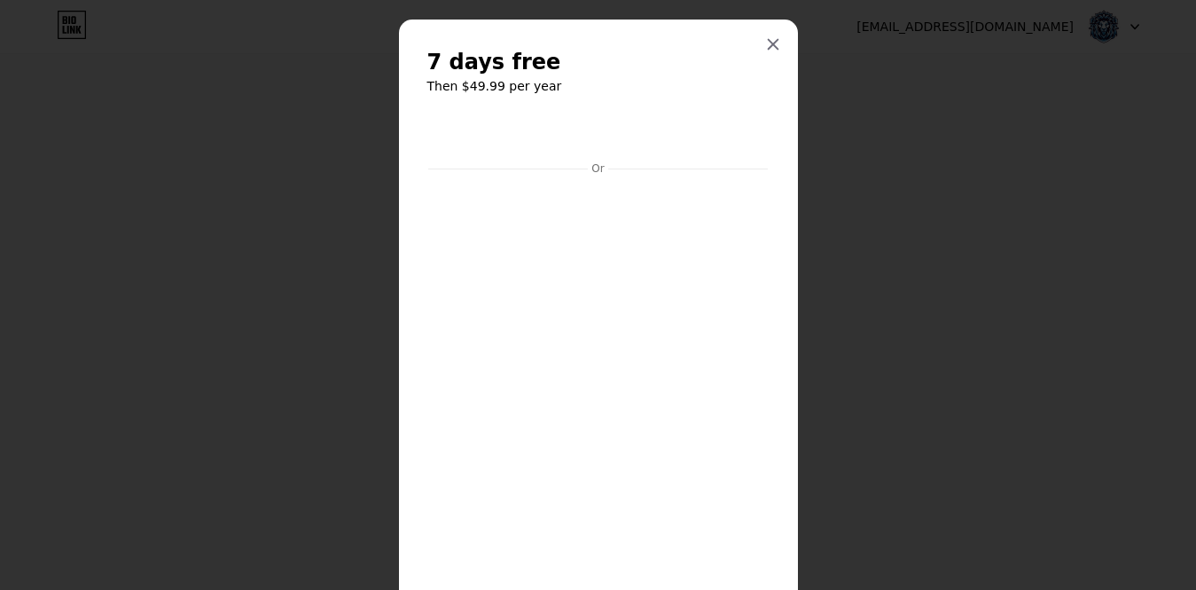
scroll to position [0, 0]
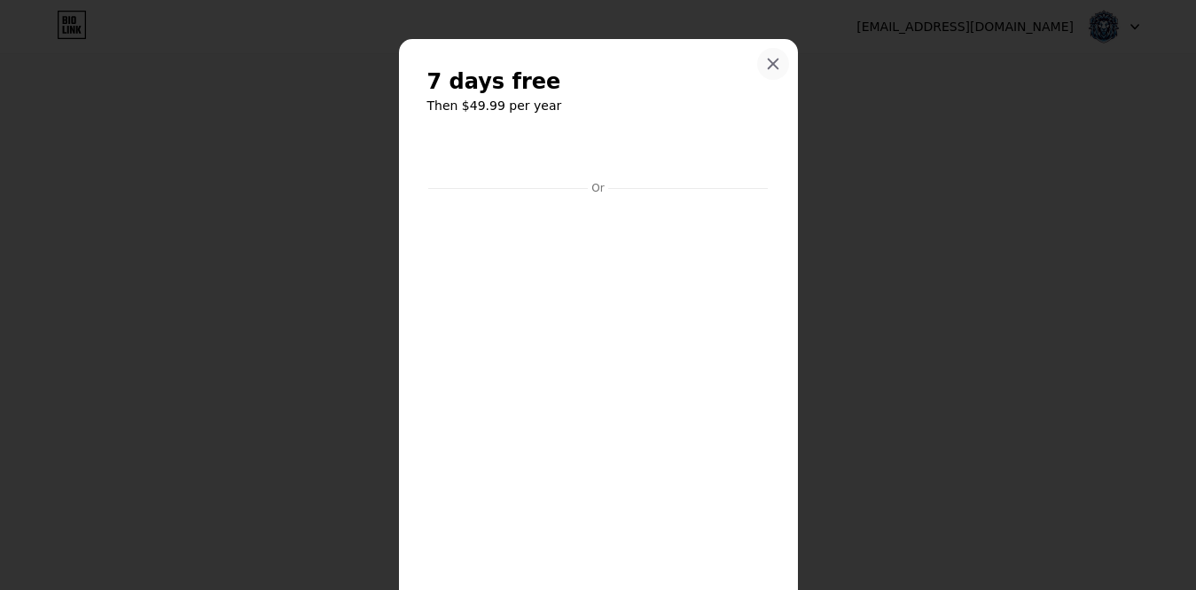
click at [775, 62] on icon at bounding box center [773, 64] width 10 height 10
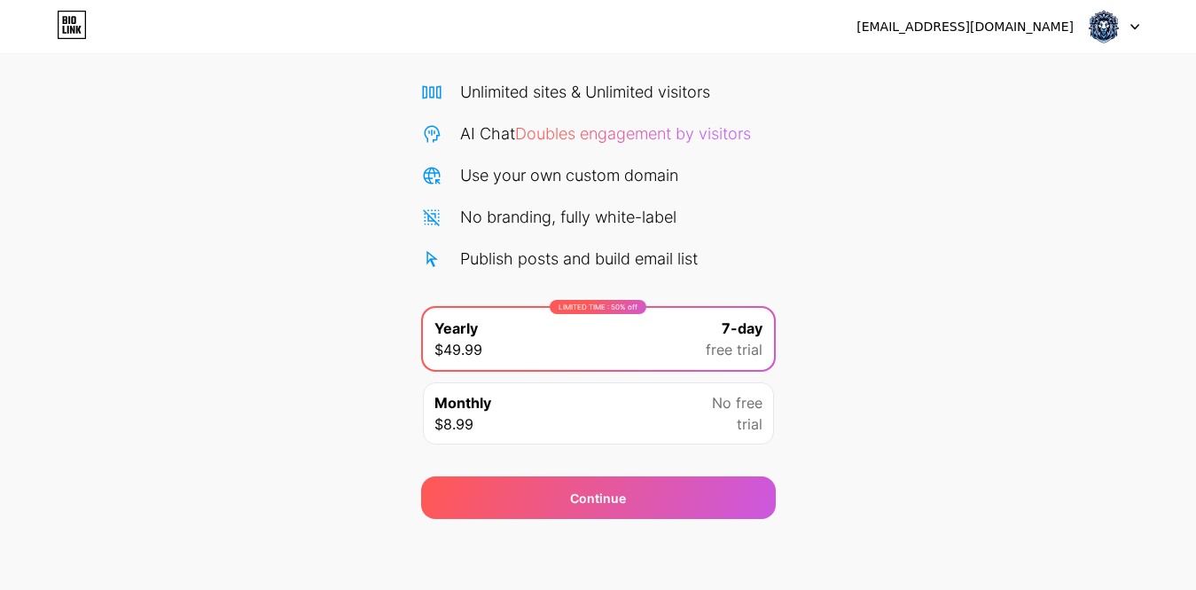
click at [948, 124] on div "Start your 7 day free trial Cancel anytime. We will send you an email 2 days be…" at bounding box center [598, 237] width 1196 height 561
click at [71, 29] on icon at bounding box center [72, 30] width 4 height 8
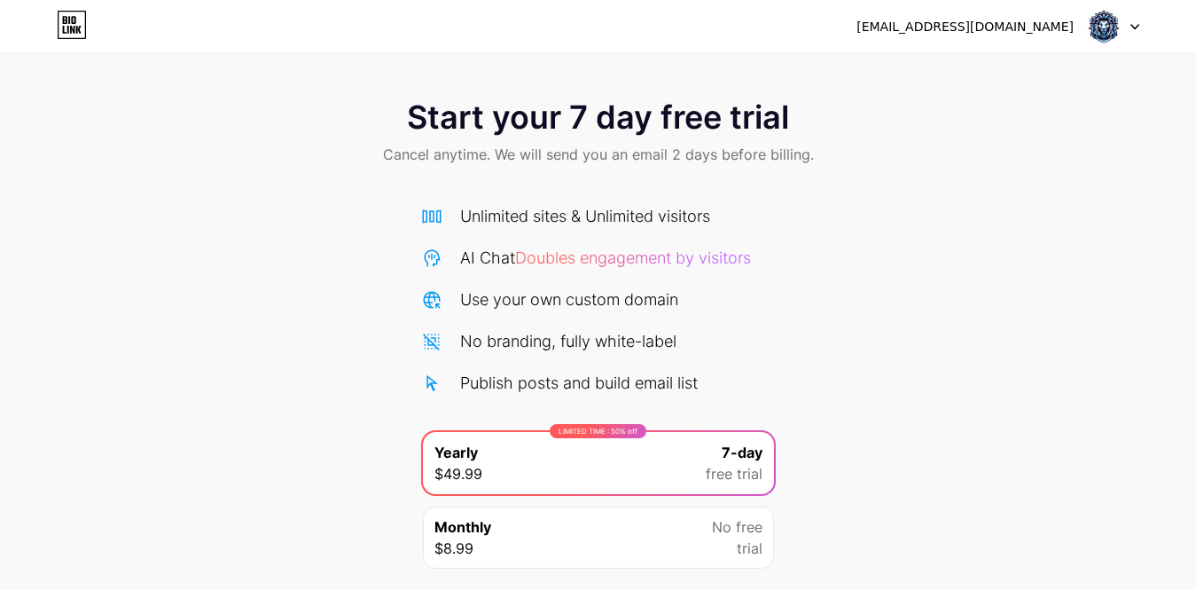
click at [1130, 35] on div at bounding box center [1113, 27] width 51 height 32
click at [962, 73] on li "Logout" at bounding box center [1029, 73] width 220 height 48
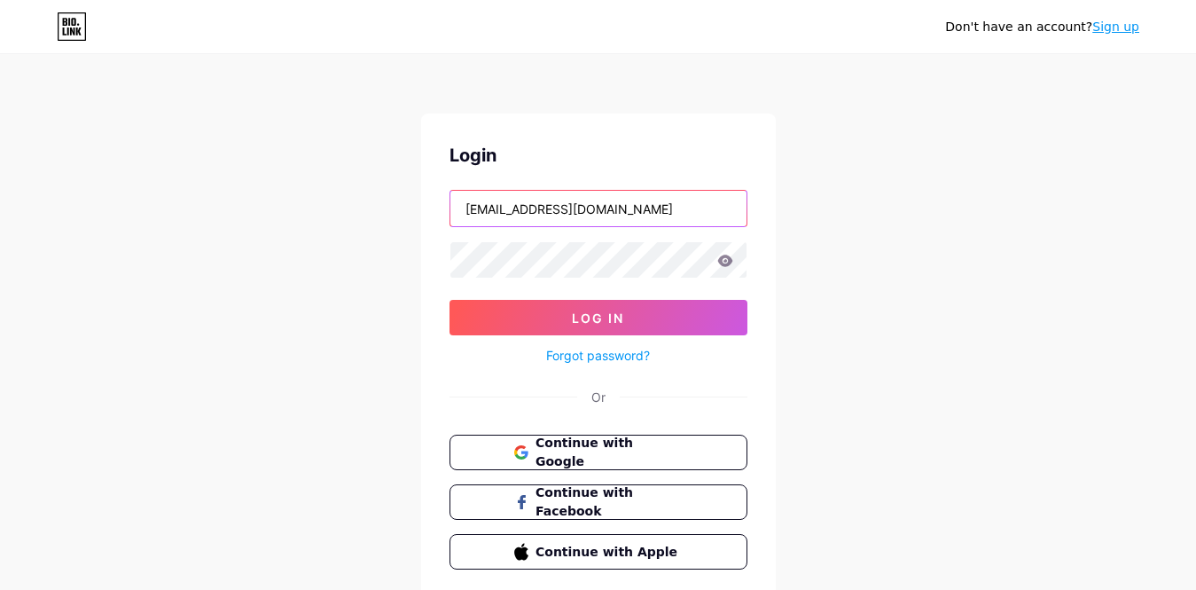
click at [664, 197] on input "[EMAIL_ADDRESS][DOMAIN_NAME]" at bounding box center [599, 208] width 296 height 35
type input "[EMAIL_ADDRESS][DOMAIN_NAME]"
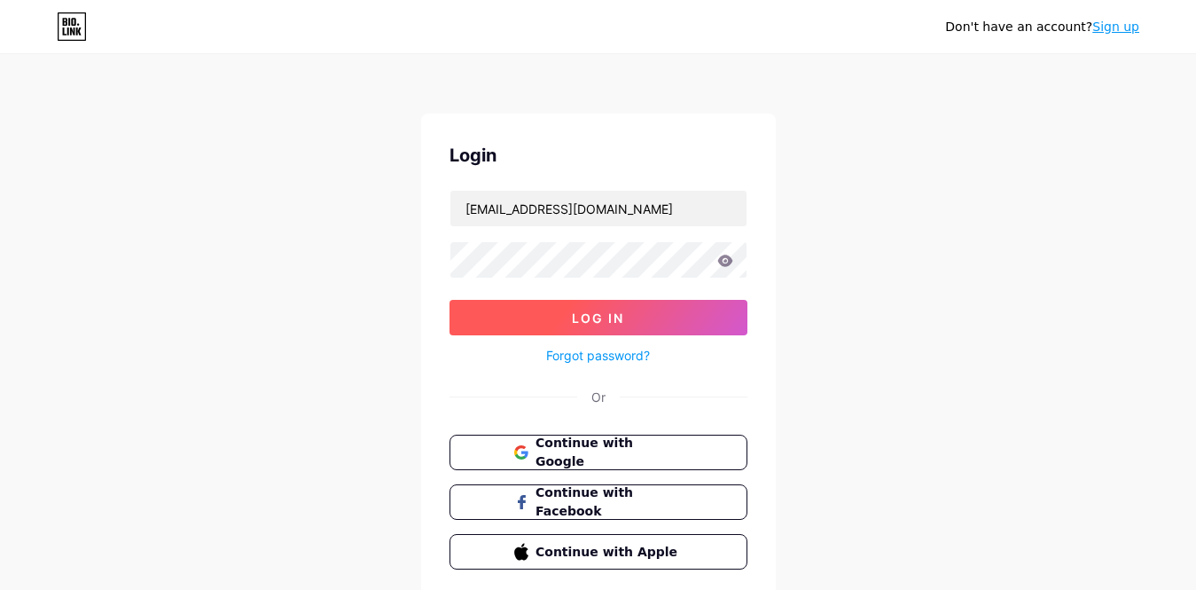
click at [576, 317] on span "Log In" at bounding box center [598, 317] width 52 height 15
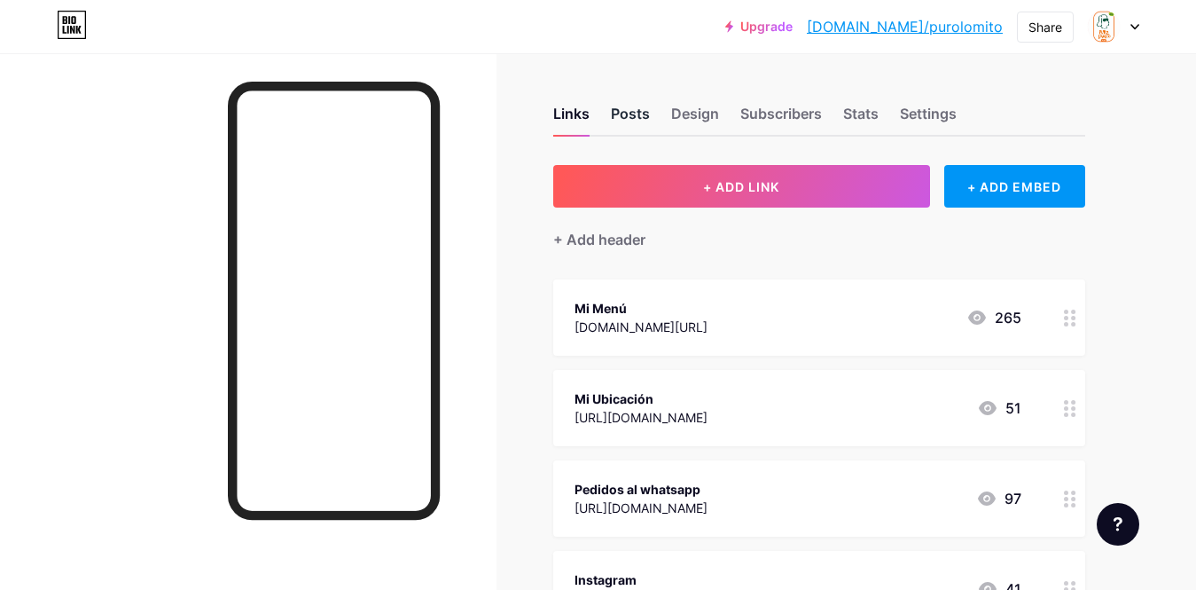
click at [642, 115] on div "Posts" at bounding box center [630, 119] width 39 height 32
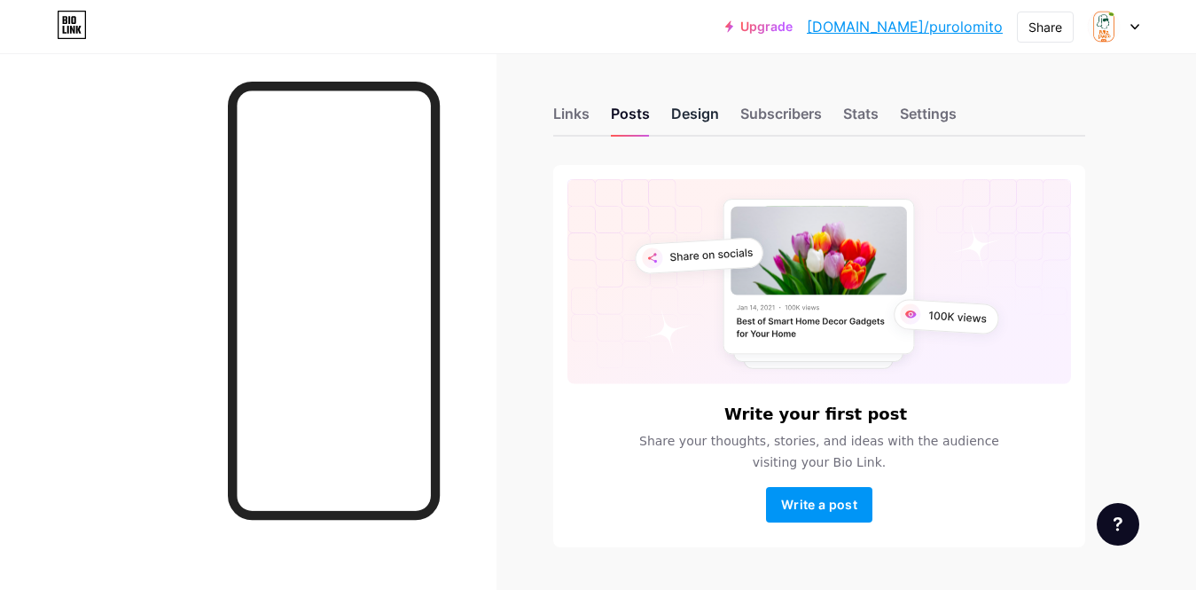
click at [697, 105] on div "Design" at bounding box center [695, 119] width 48 height 32
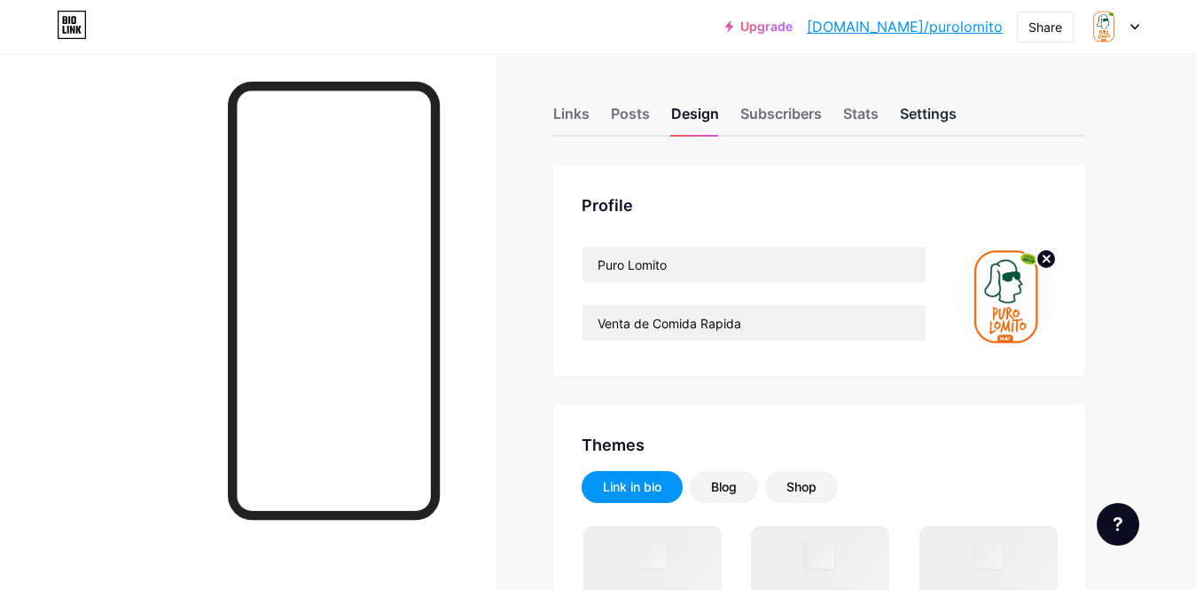
click at [947, 117] on div "Settings" at bounding box center [928, 119] width 57 height 32
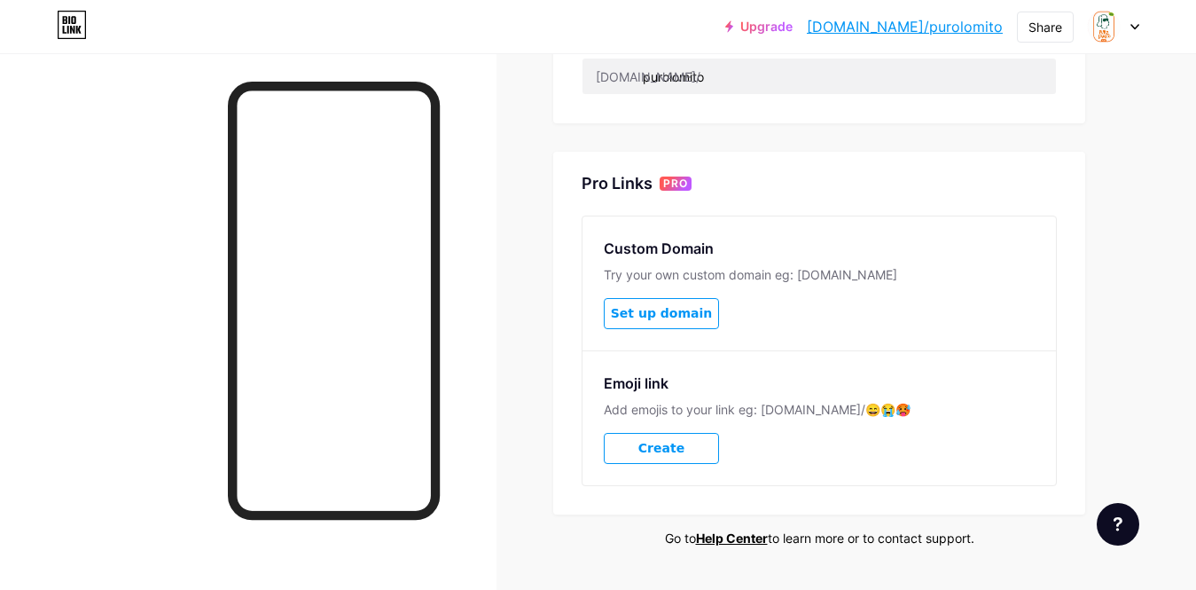
scroll to position [811, 0]
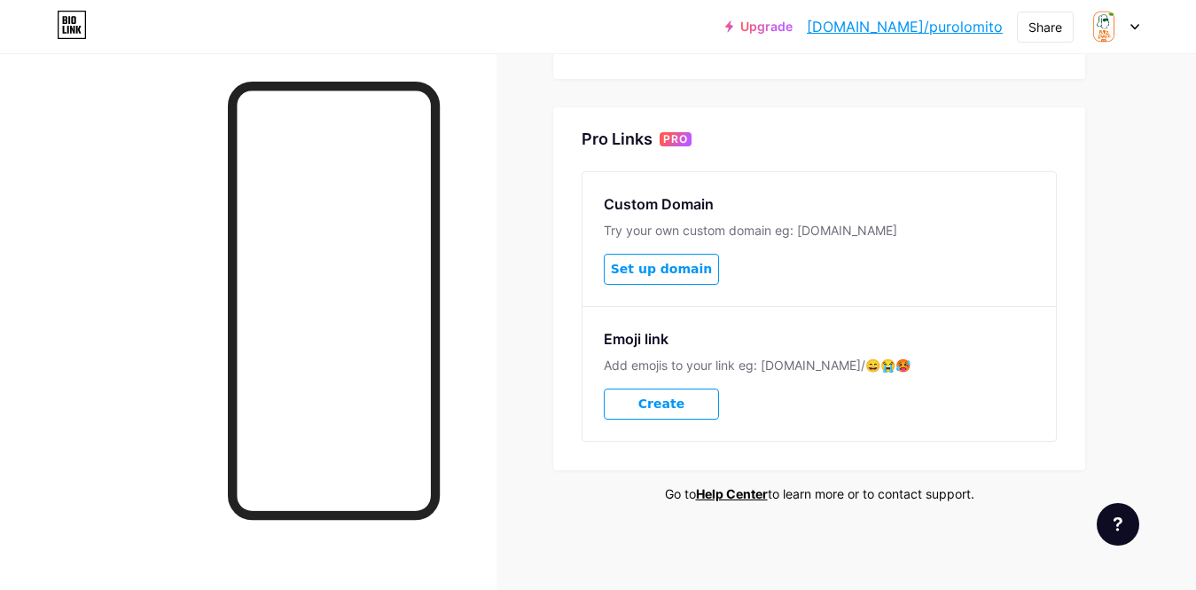
click at [1130, 28] on div at bounding box center [1113, 27] width 51 height 32
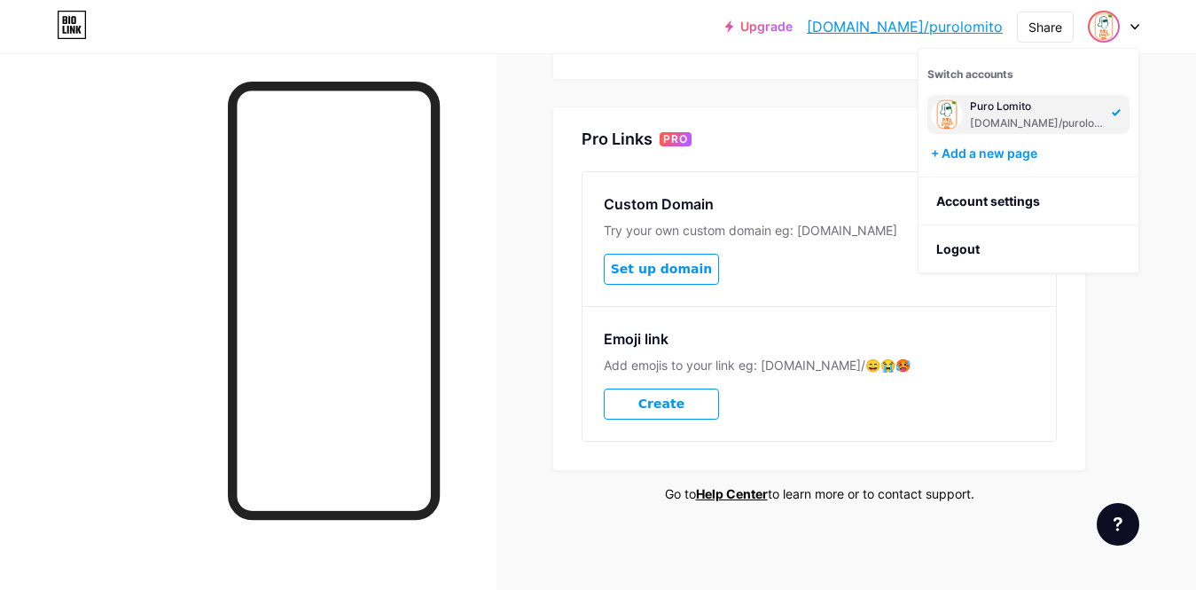
click at [1040, 430] on div "Emoji link Add emojis to your link eg: [DOMAIN_NAME]/😄😭🥵 Create" at bounding box center [820, 373] width 474 height 135
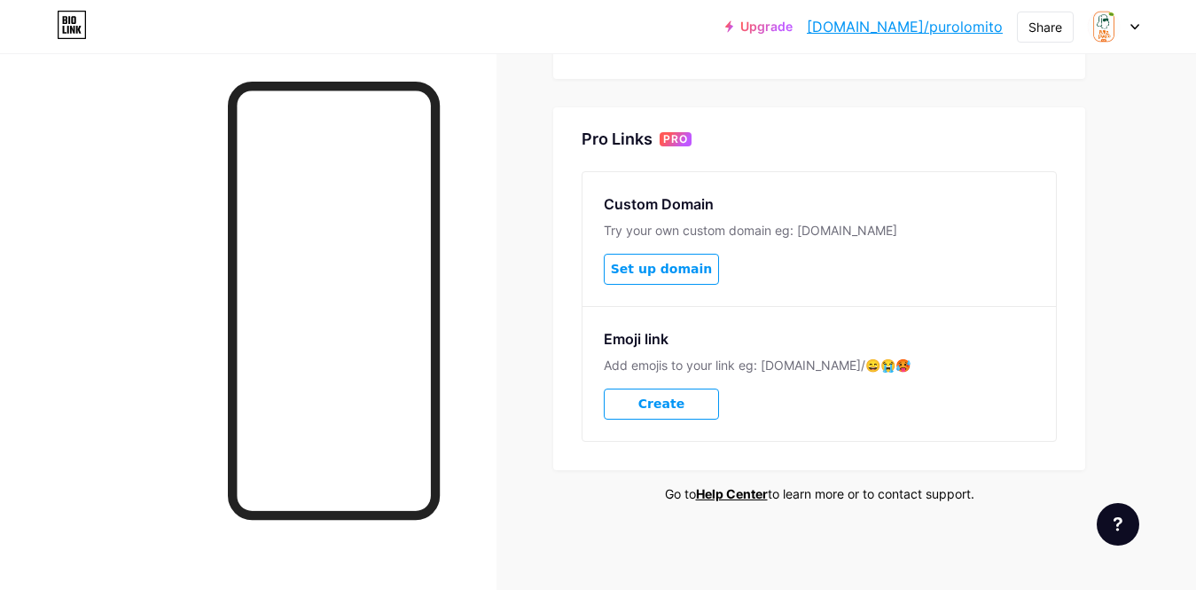
click at [1126, 26] on div at bounding box center [1113, 27] width 51 height 32
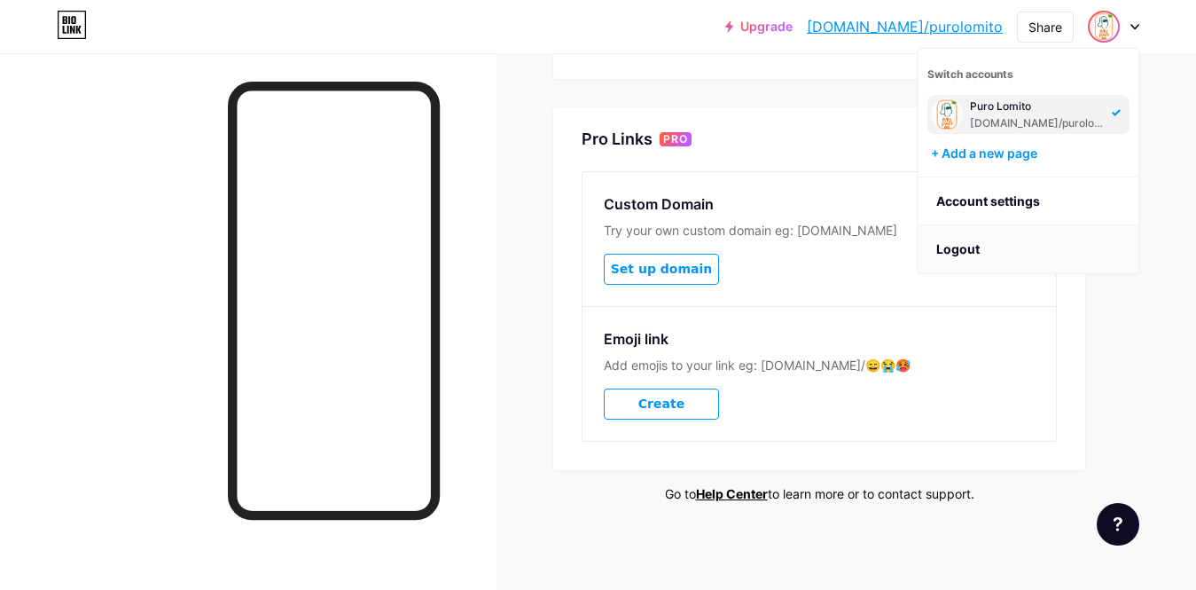
click at [992, 248] on li "Logout" at bounding box center [1029, 249] width 220 height 48
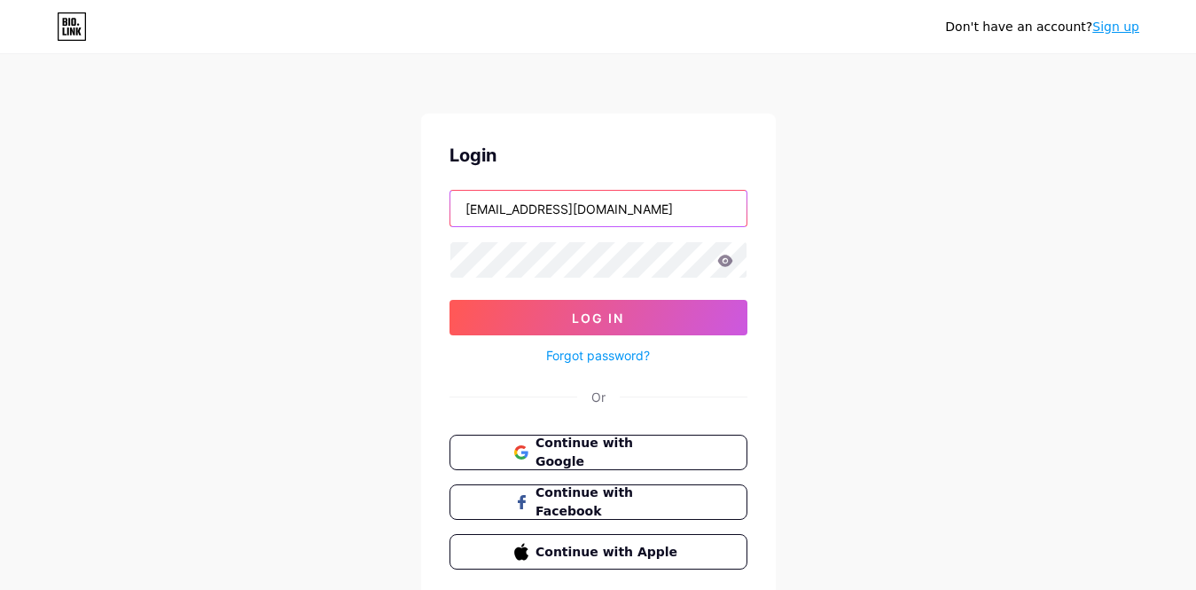
click at [639, 217] on input "[EMAIL_ADDRESS][DOMAIN_NAME]" at bounding box center [599, 208] width 296 height 35
type input "[EMAIL_ADDRESS][DOMAIN_NAME]"
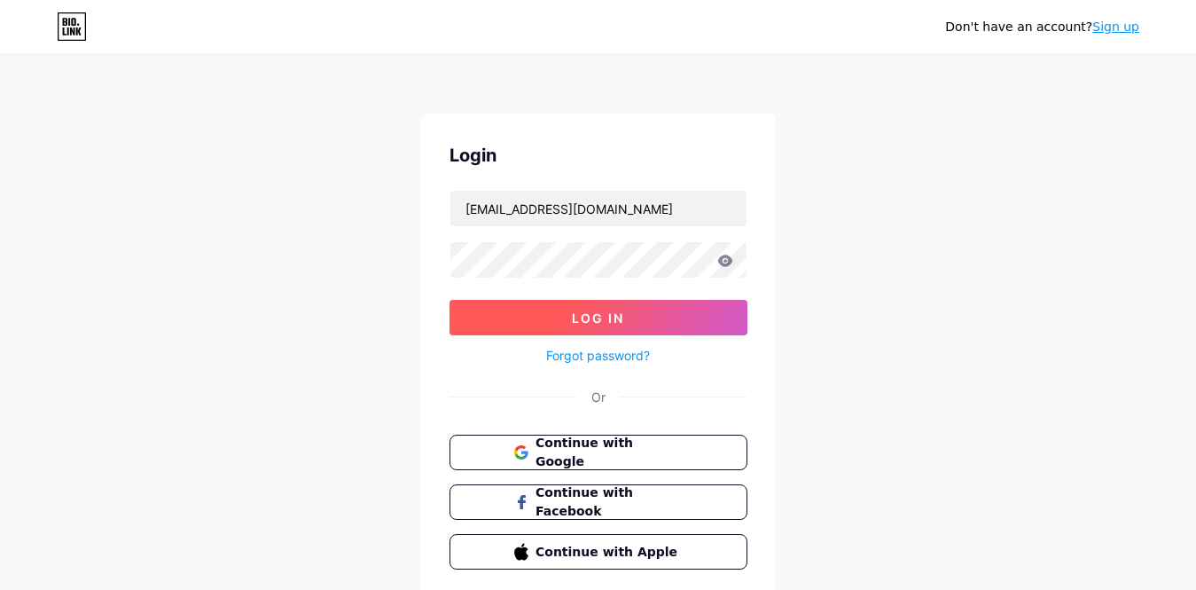
click at [559, 319] on button "Log In" at bounding box center [599, 317] width 298 height 35
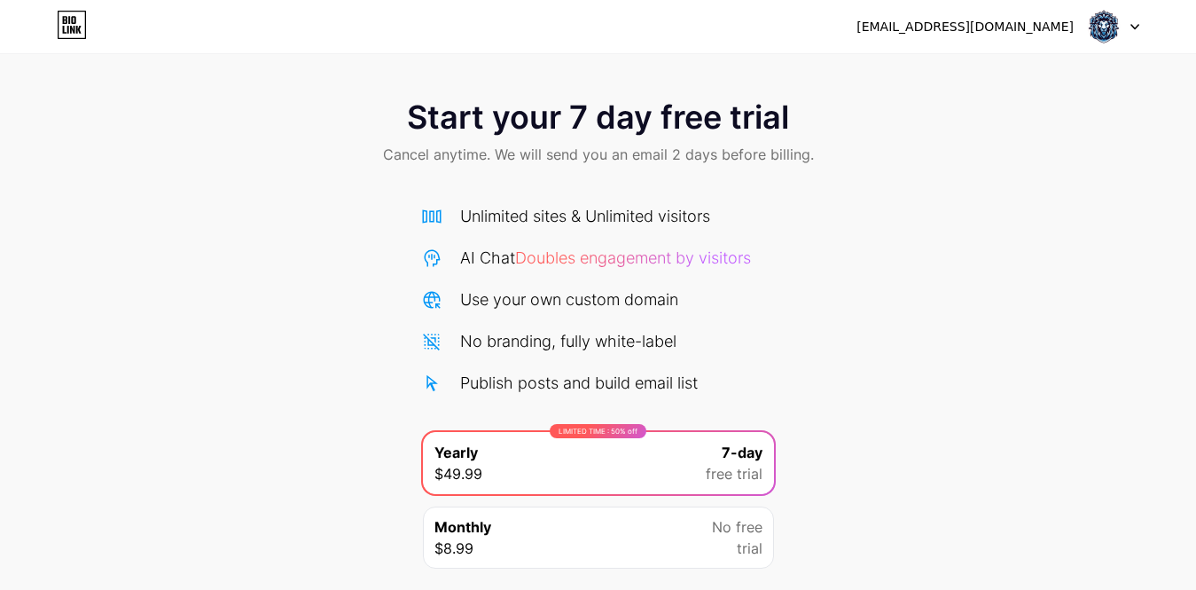
click at [381, 105] on div "Start your 7 day free trial Cancel anytime. We will send you an email 2 days be…" at bounding box center [598, 134] width 1196 height 105
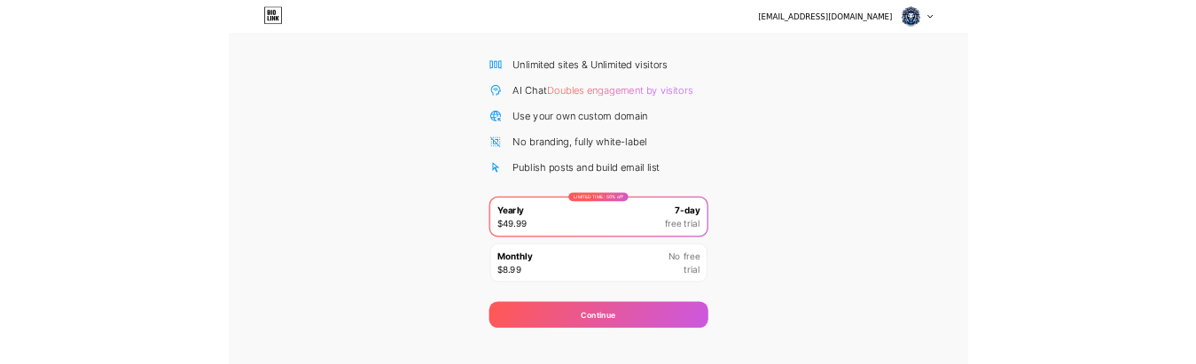
scroll to position [124, 0]
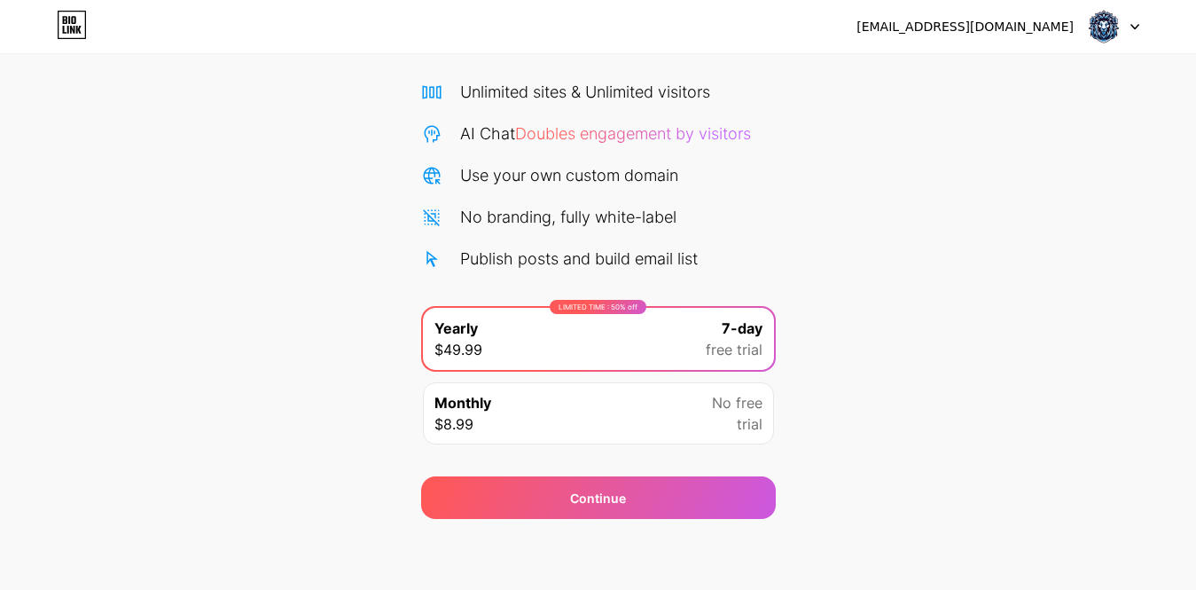
click at [648, 403] on div "Monthly $8.99 No free trial" at bounding box center [598, 413] width 351 height 62
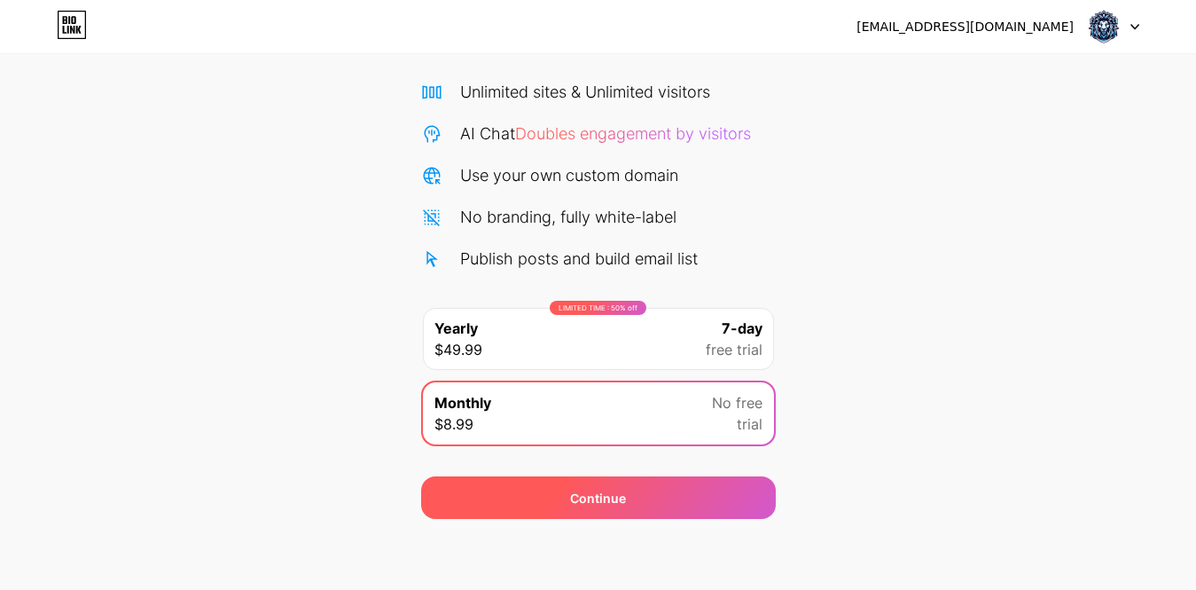
click at [589, 506] on div "Continue" at bounding box center [598, 498] width 56 height 19
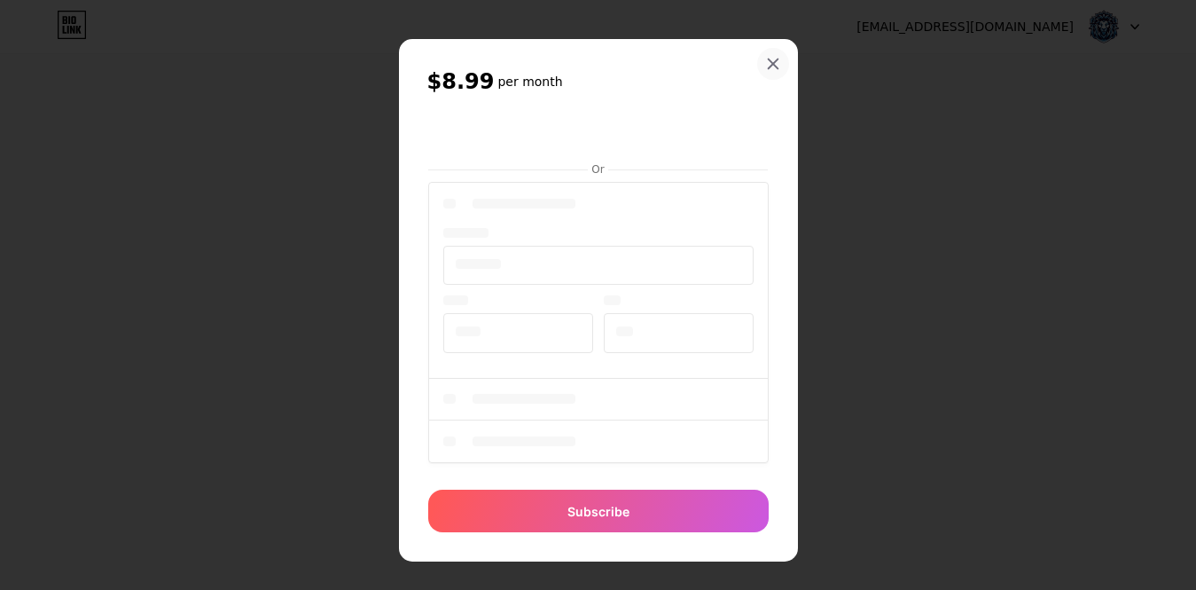
click at [777, 70] on icon at bounding box center [773, 64] width 14 height 14
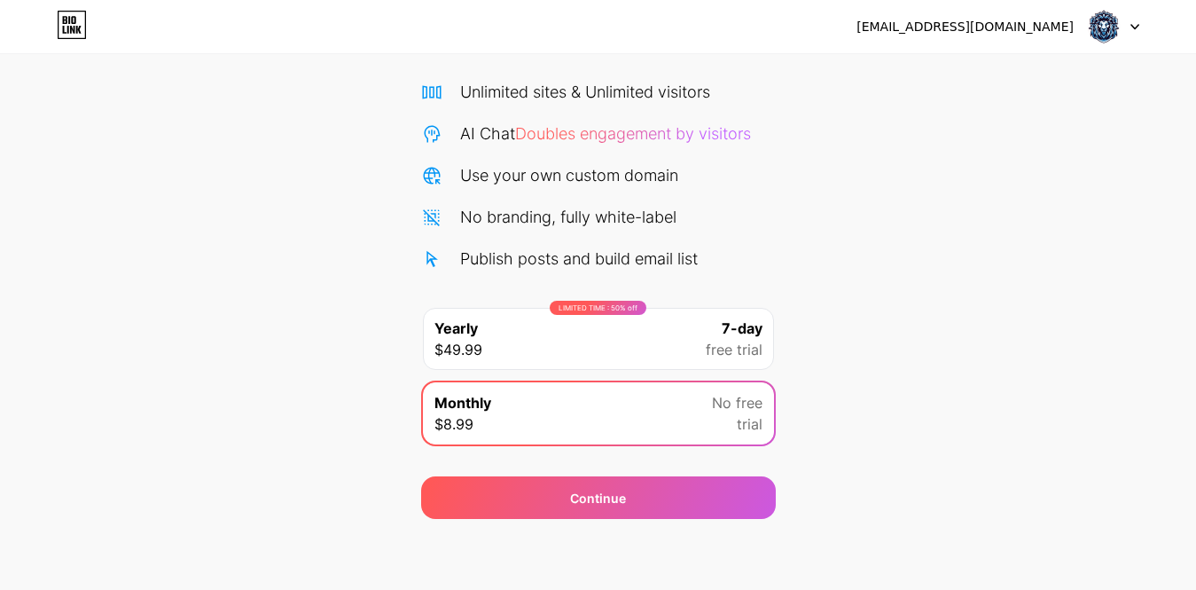
click at [1054, 364] on div "Start your 7 day free trial Cancel anytime. We will send you an email 2 days be…" at bounding box center [598, 237] width 1196 height 561
